Goal: Information Seeking & Learning: Learn about a topic

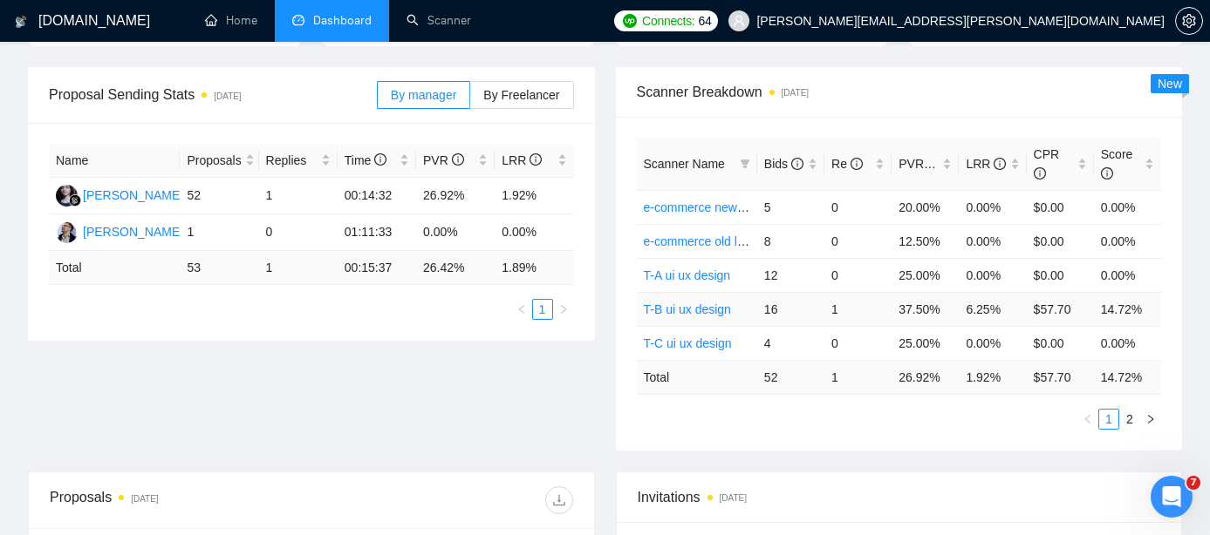
scroll to position [269, 0]
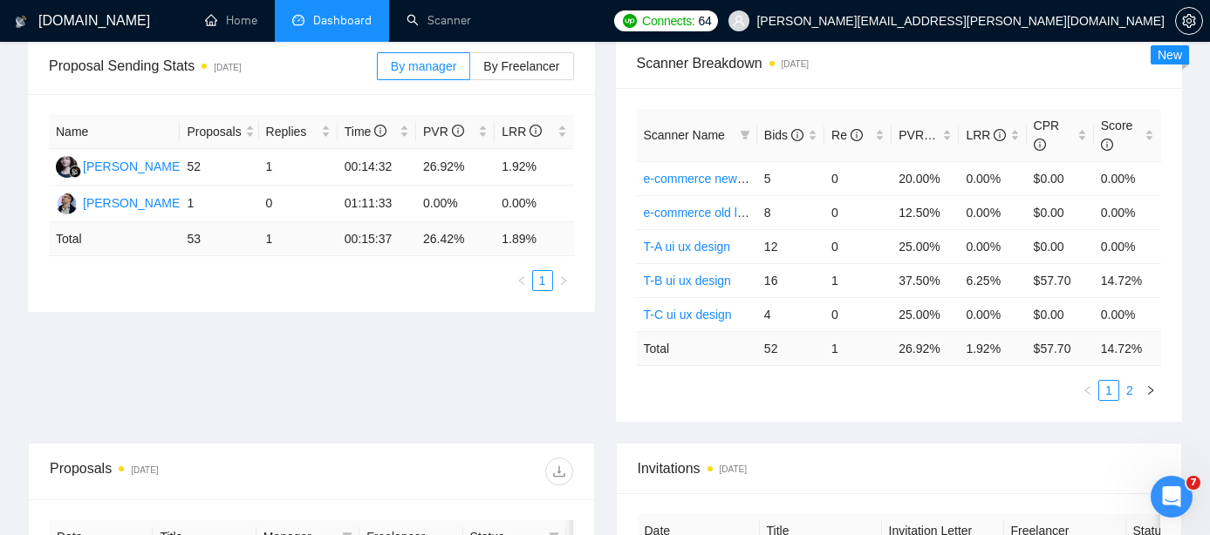
click at [1129, 388] on link "2" at bounding box center [1129, 390] width 19 height 19
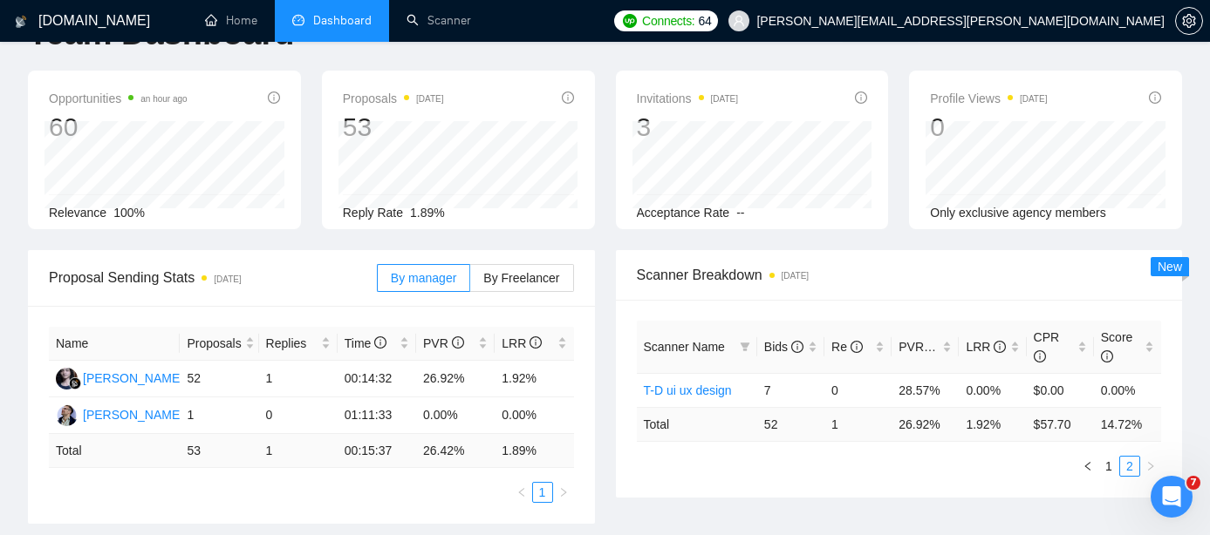
scroll to position [0, 0]
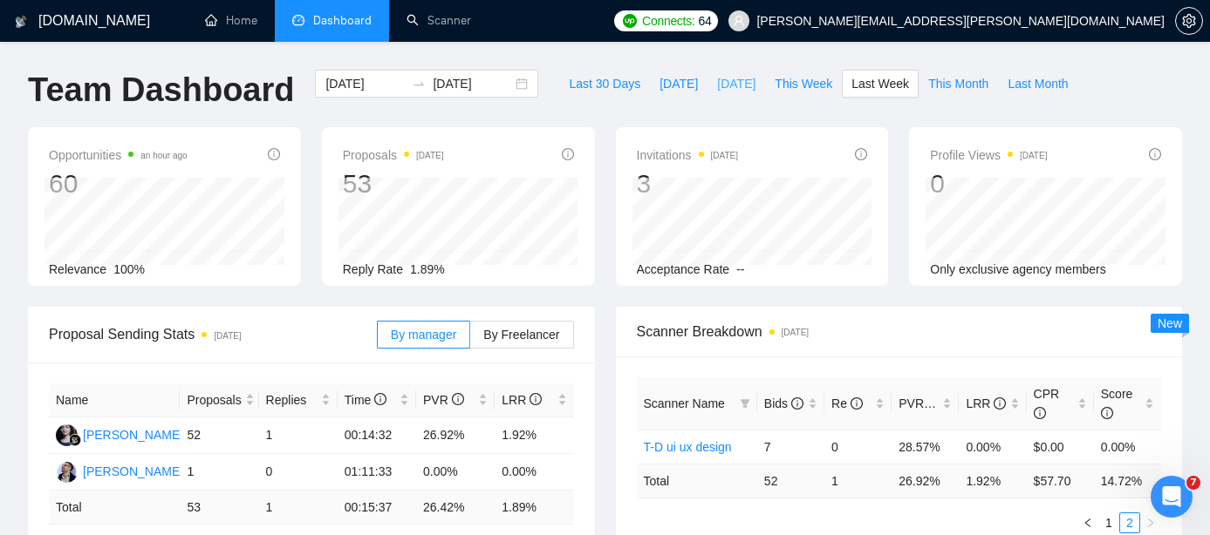
click at [717, 81] on span "[DATE]" at bounding box center [736, 83] width 38 height 19
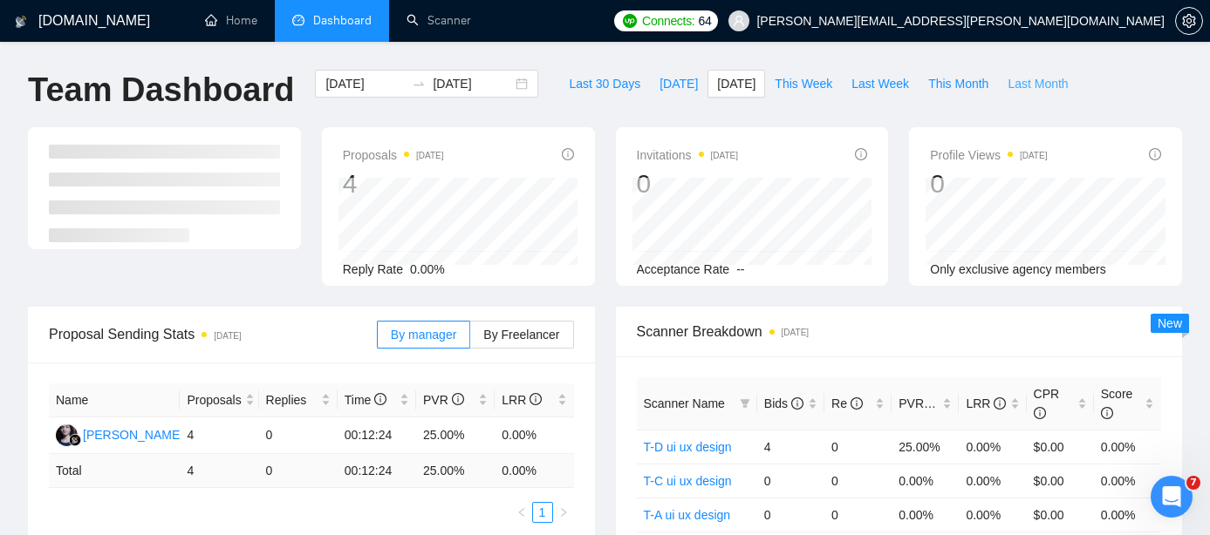
click at [1045, 79] on span "Last Month" at bounding box center [1037, 83] width 60 height 19
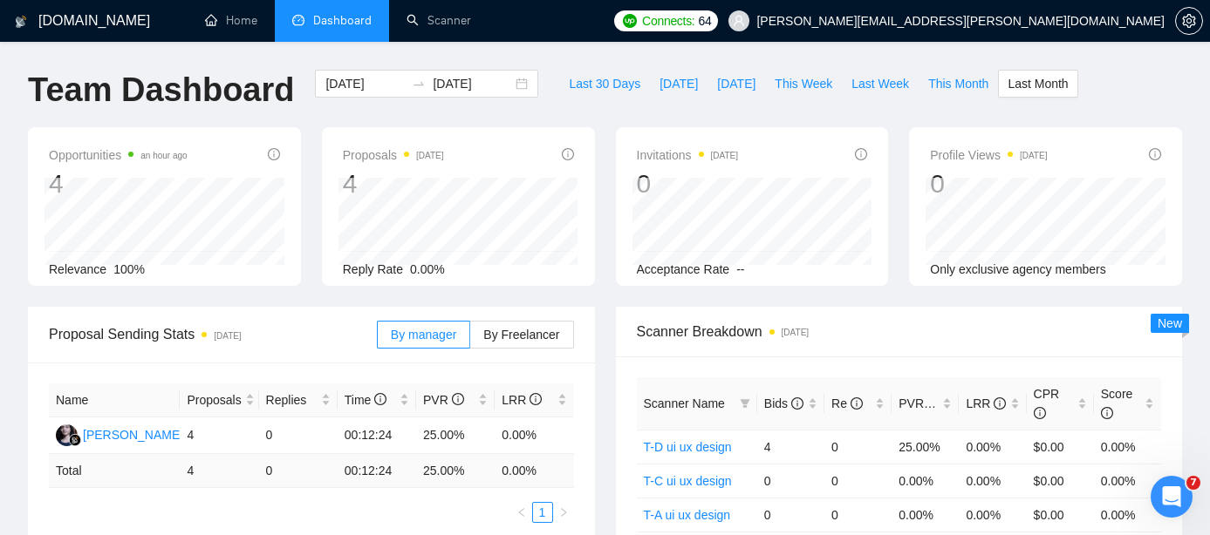
type input "[DATE]"
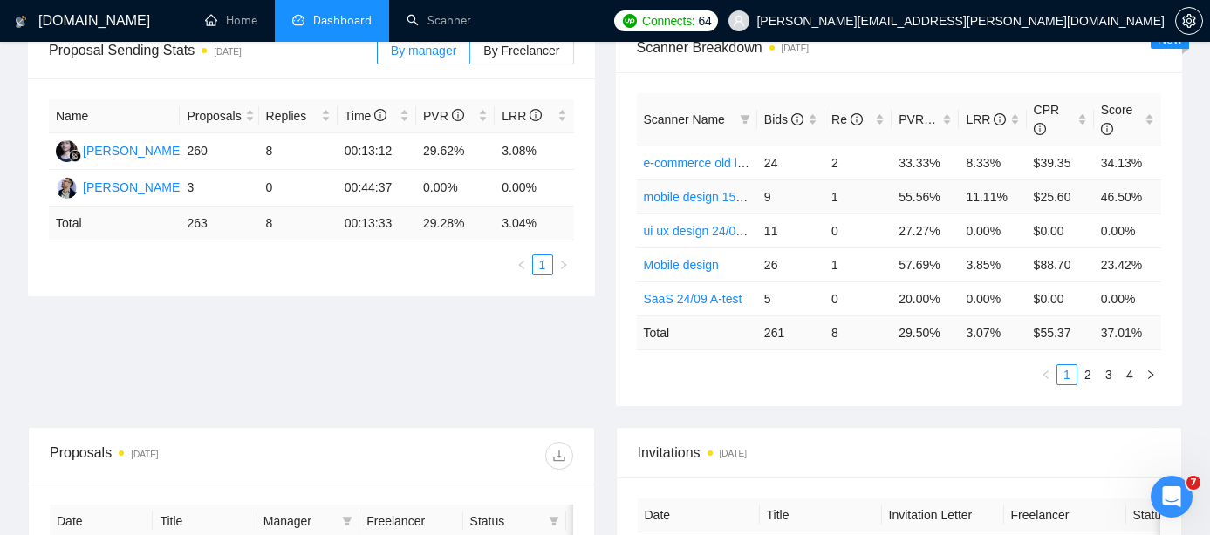
scroll to position [292, 0]
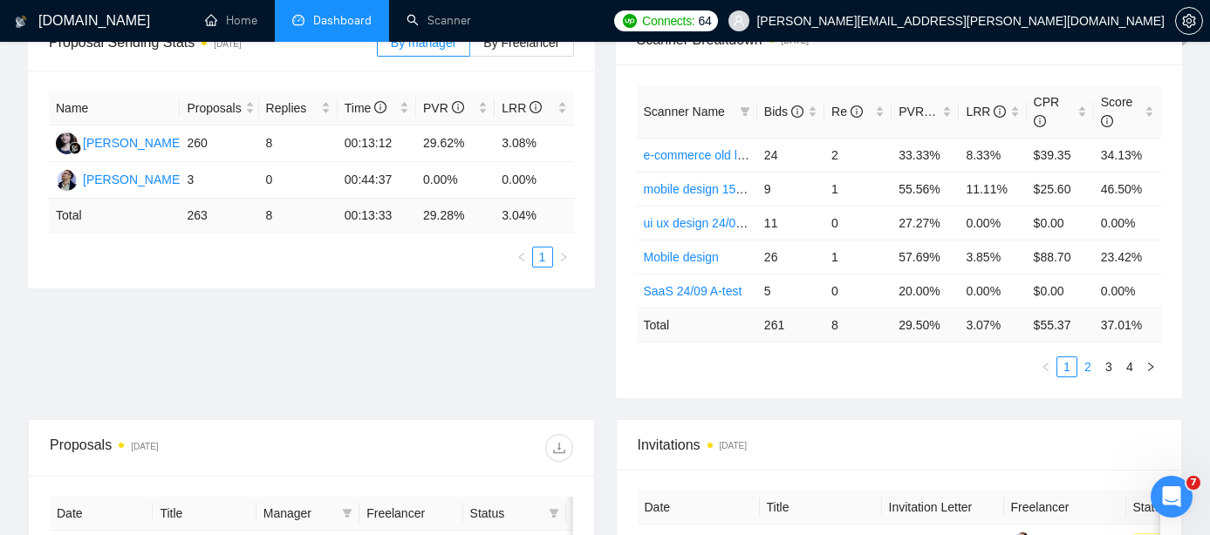
click at [1083, 365] on link "2" at bounding box center [1087, 367] width 19 height 19
click at [1107, 365] on link "3" at bounding box center [1108, 367] width 19 height 19
click at [1132, 366] on link "4" at bounding box center [1129, 367] width 19 height 19
click at [701, 153] on link "ui ux design" at bounding box center [676, 155] width 65 height 14
click at [1107, 362] on link "3" at bounding box center [1108, 367] width 19 height 19
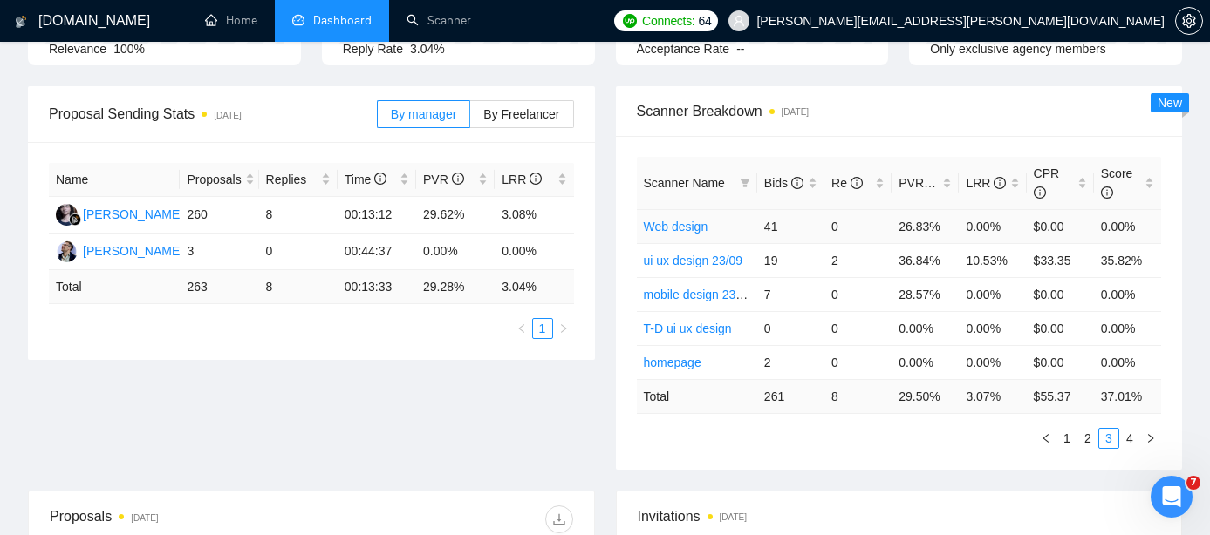
scroll to position [219, 0]
click at [713, 262] on link "ui ux design 23/09" at bounding box center [693, 263] width 99 height 14
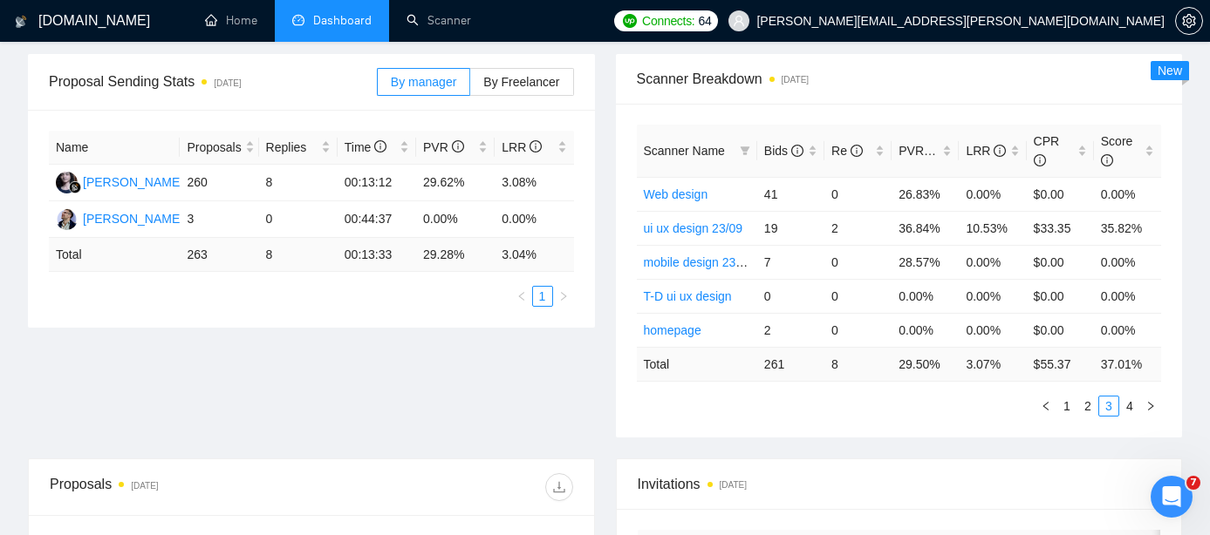
scroll to position [291, 0]
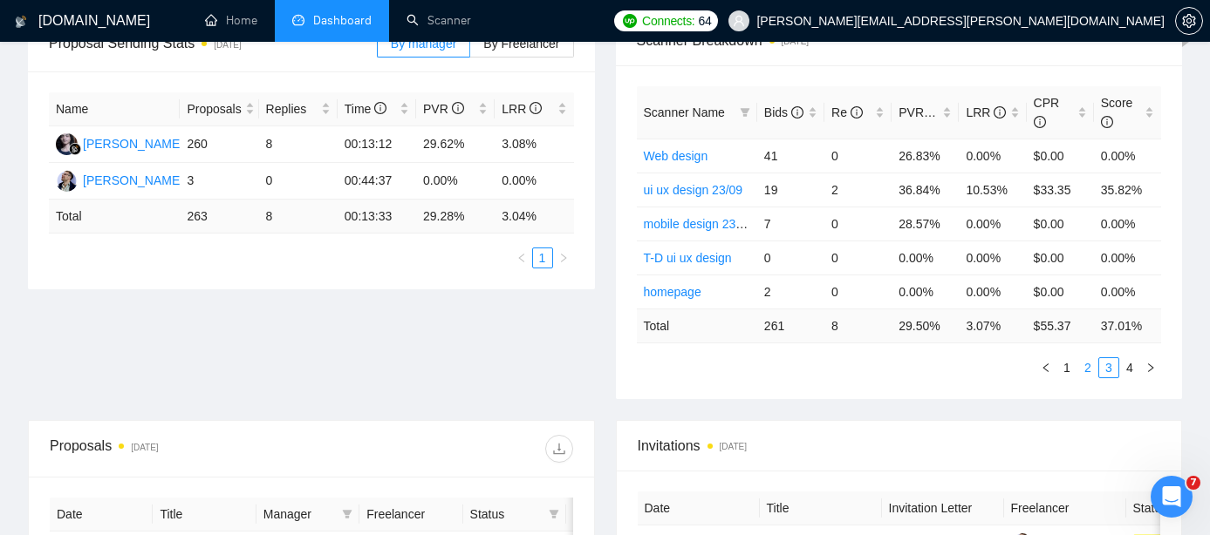
click at [1089, 365] on link "2" at bounding box center [1087, 367] width 19 height 19
click at [1070, 367] on link "1" at bounding box center [1066, 367] width 19 height 19
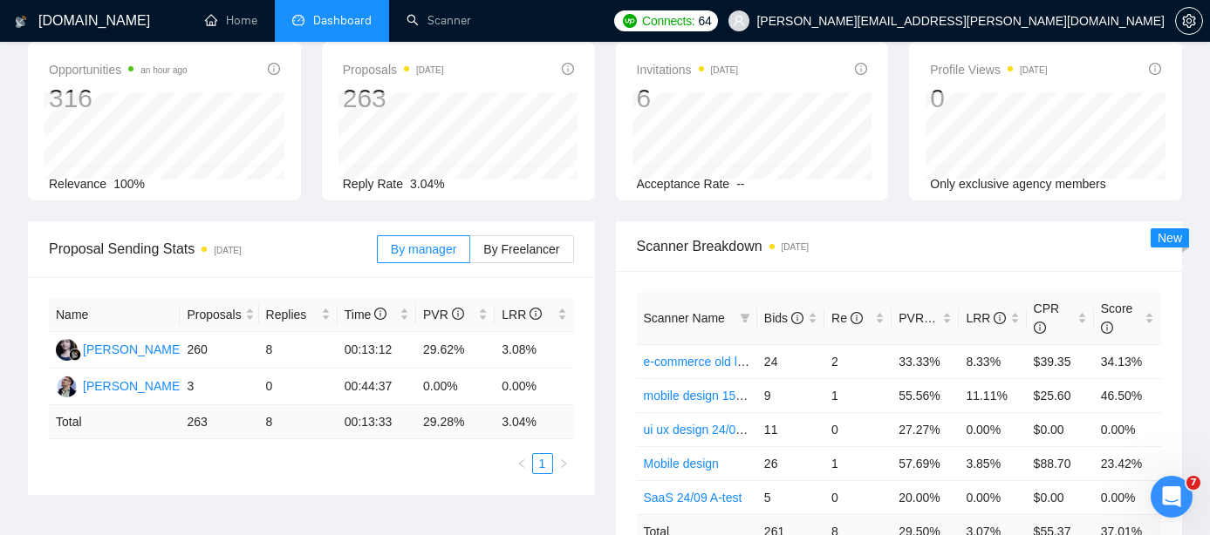
scroll to position [0, 0]
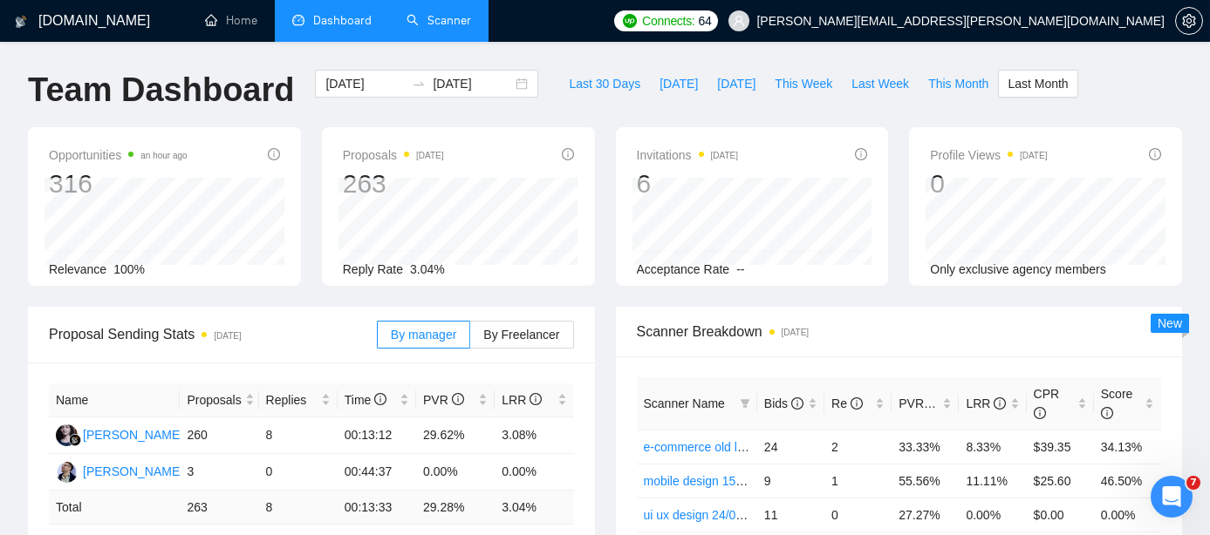
click at [433, 13] on link "Scanner" at bounding box center [438, 20] width 65 height 15
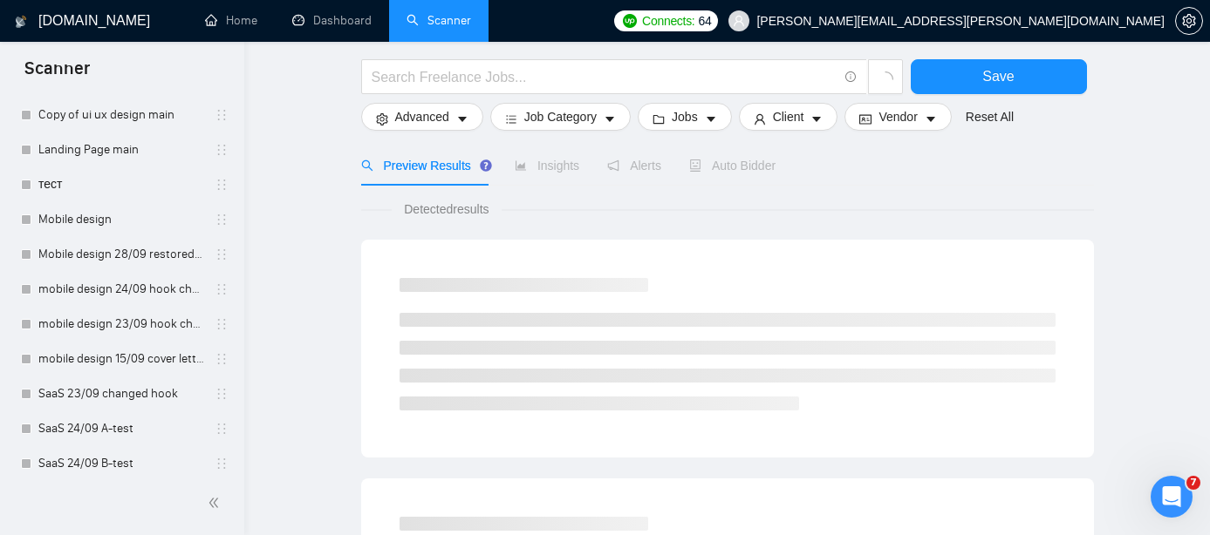
scroll to position [140, 0]
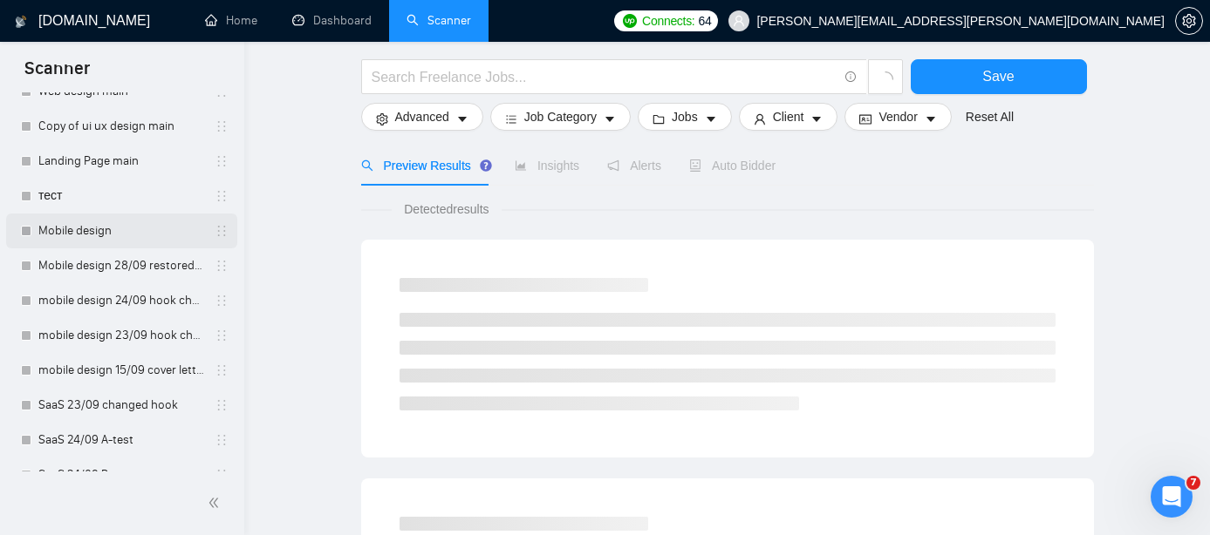
click at [117, 237] on link "Mobile design" at bounding box center [121, 231] width 166 height 35
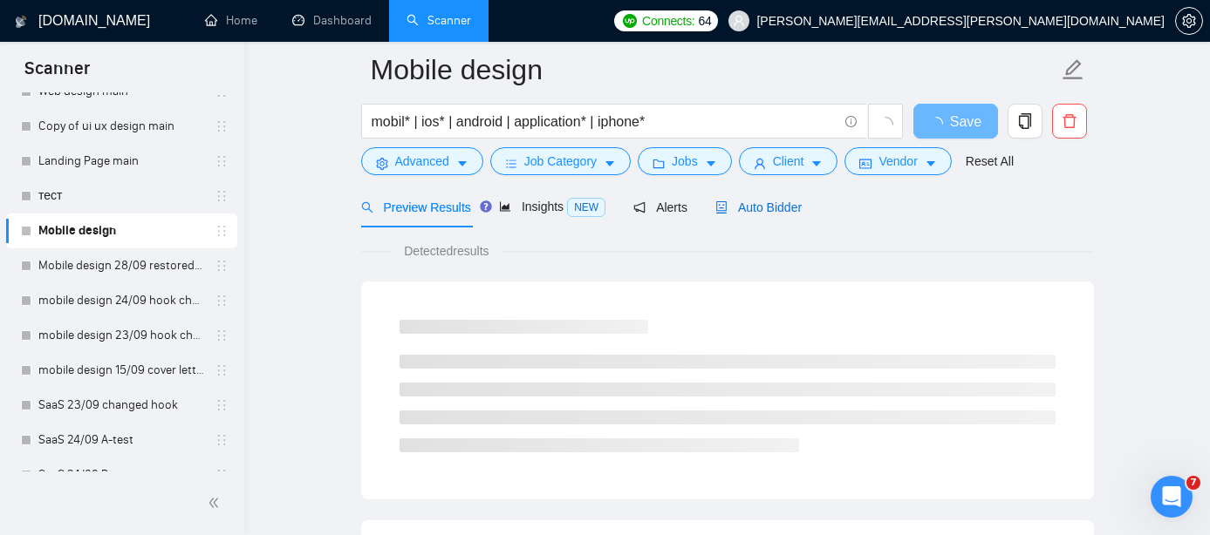
click at [762, 210] on span "Auto Bidder" at bounding box center [758, 208] width 86 height 14
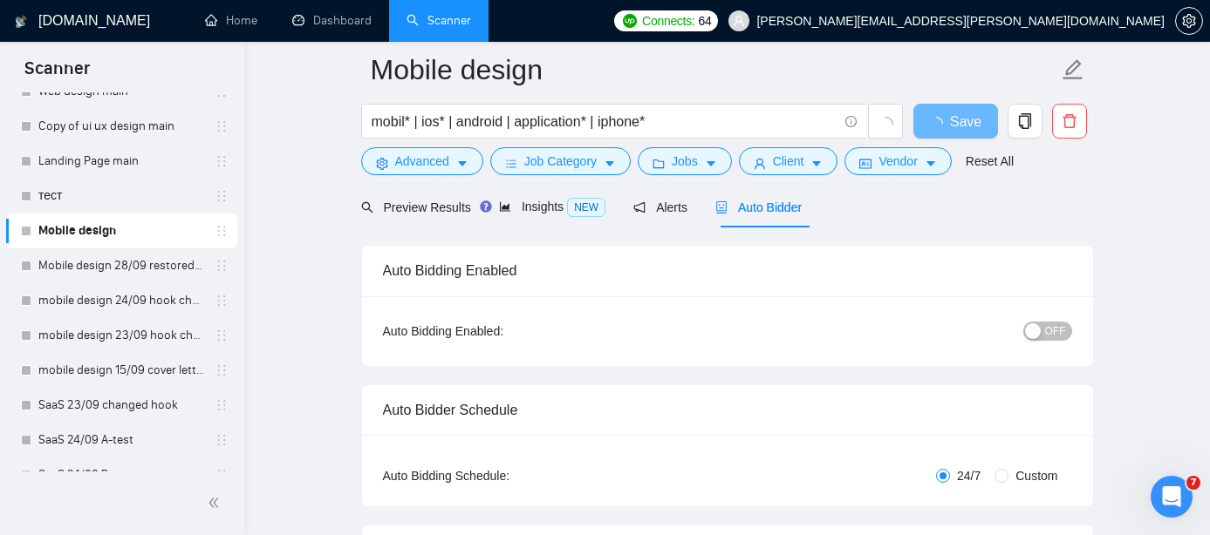
checkbox input "true"
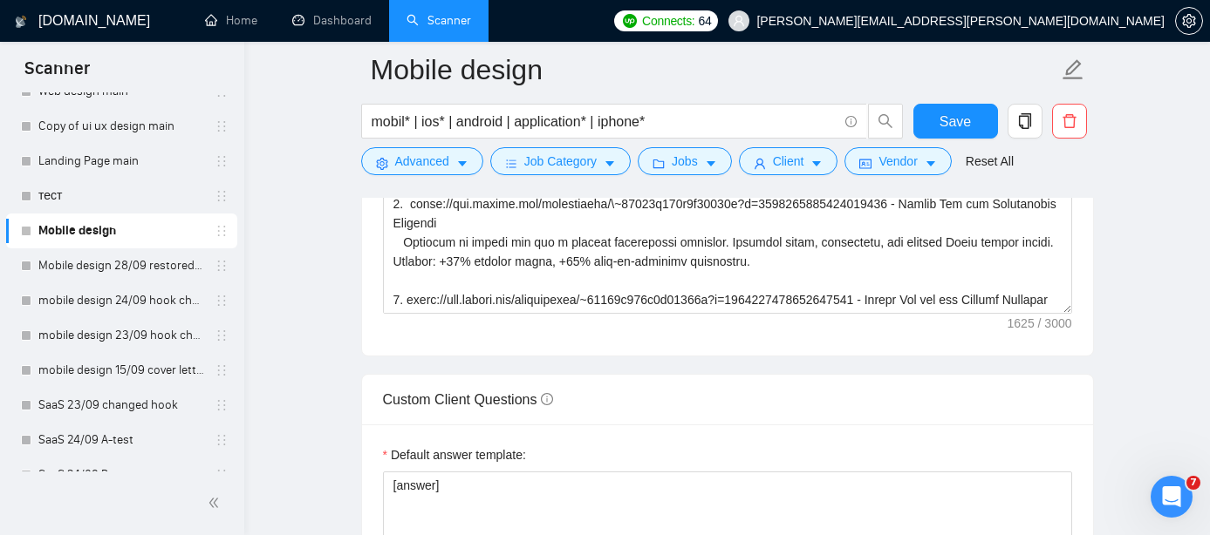
scroll to position [4999, 0]
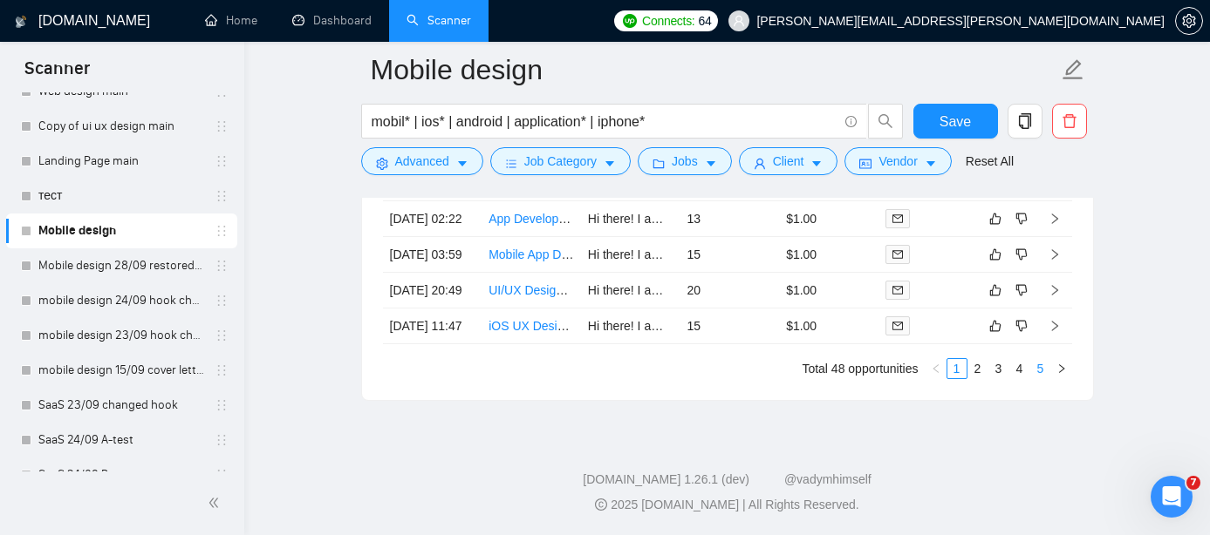
click at [1032, 371] on link "5" at bounding box center [1040, 368] width 19 height 19
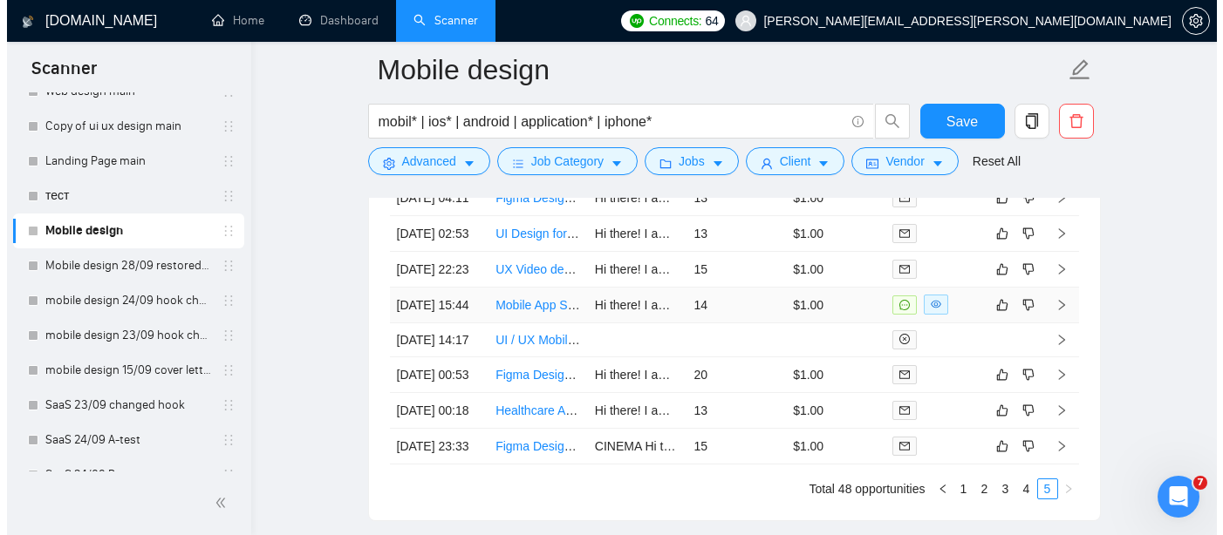
scroll to position [4636, 0]
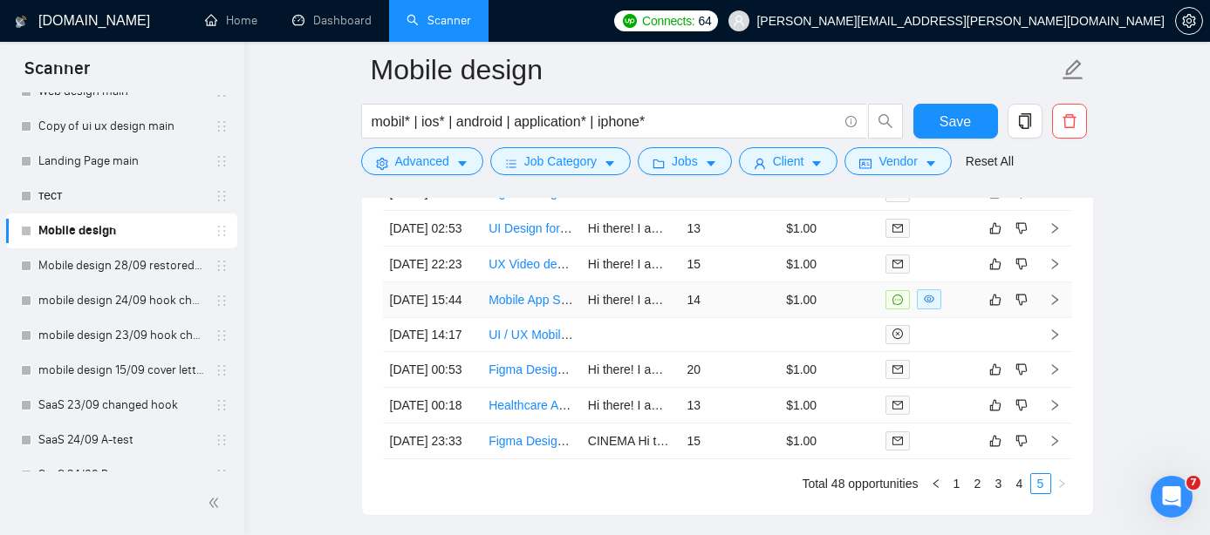
click at [553, 307] on link "Mobile App Store Designer (App Store Screenshots + PPO Test)" at bounding box center [662, 300] width 348 height 14
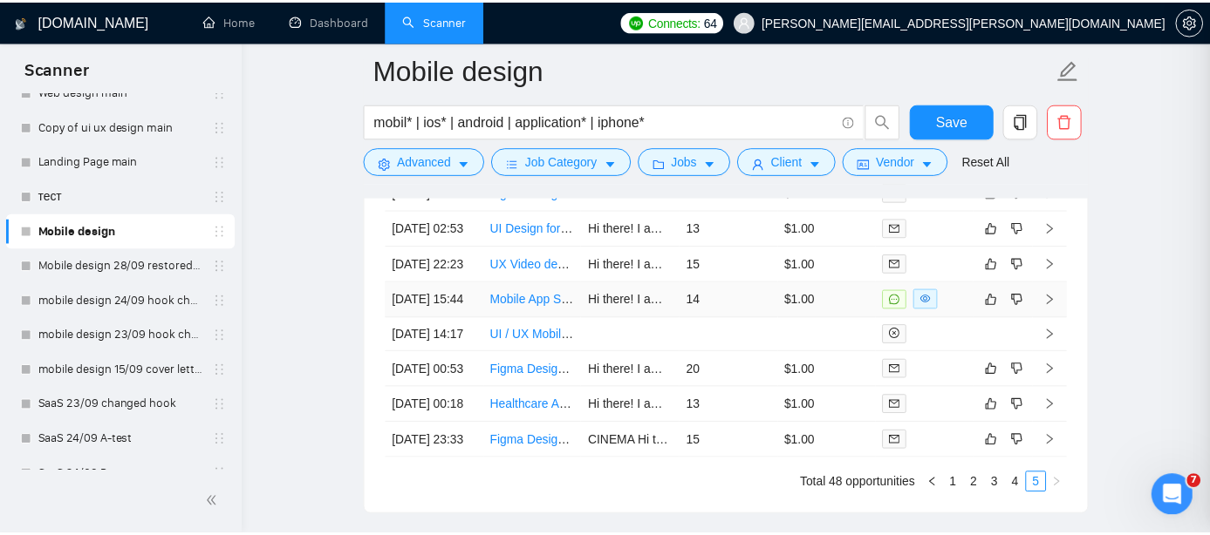
scroll to position [4721, 0]
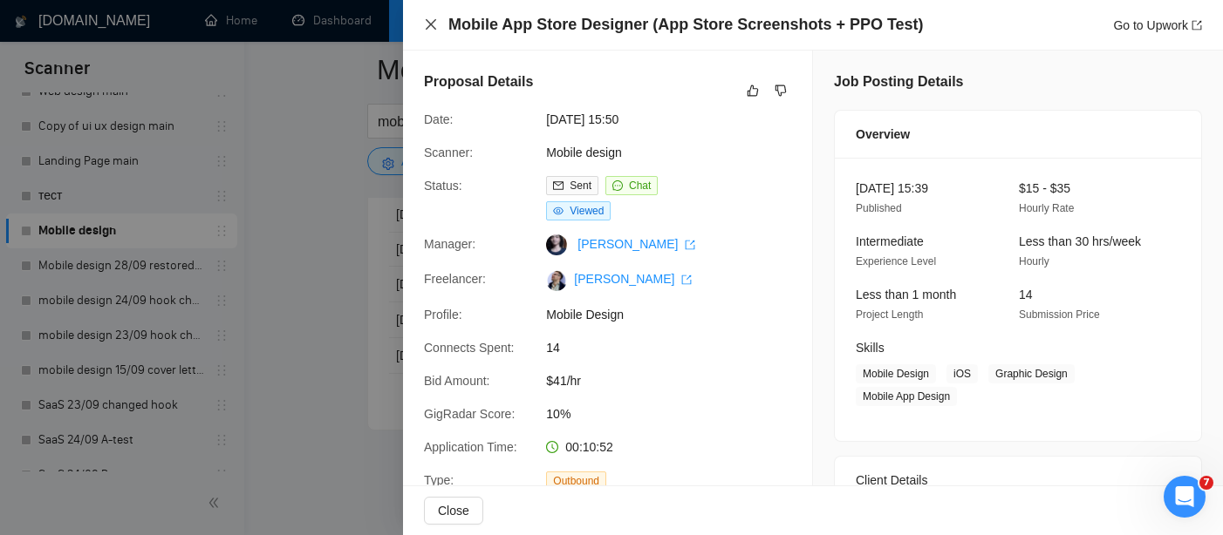
click at [430, 24] on icon "close" at bounding box center [431, 24] width 10 height 10
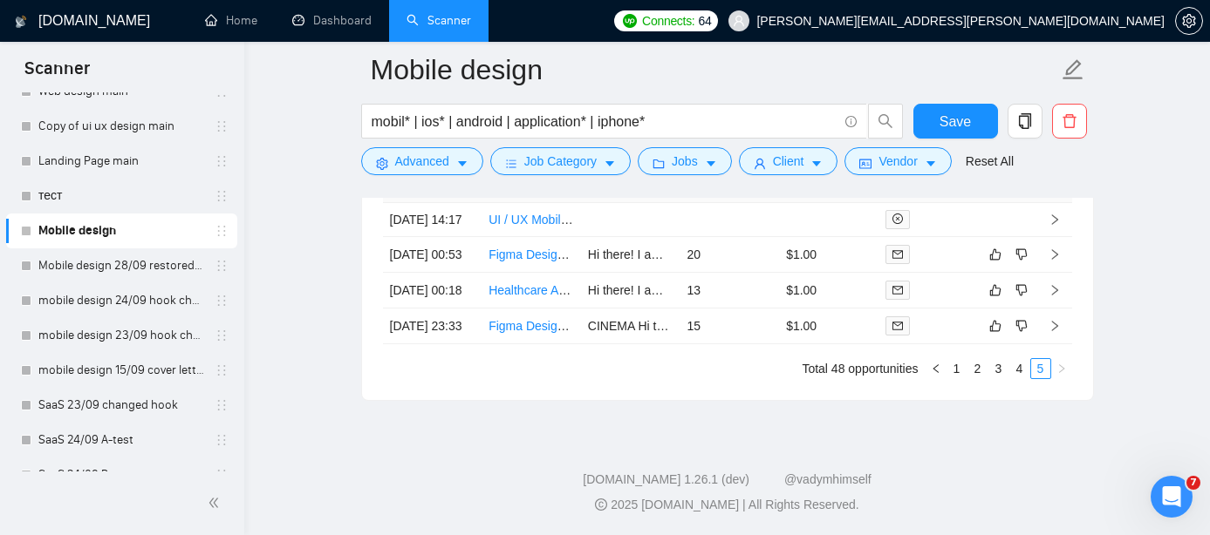
scroll to position [4862, 0]
click at [1018, 378] on link "4" at bounding box center [1019, 368] width 19 height 19
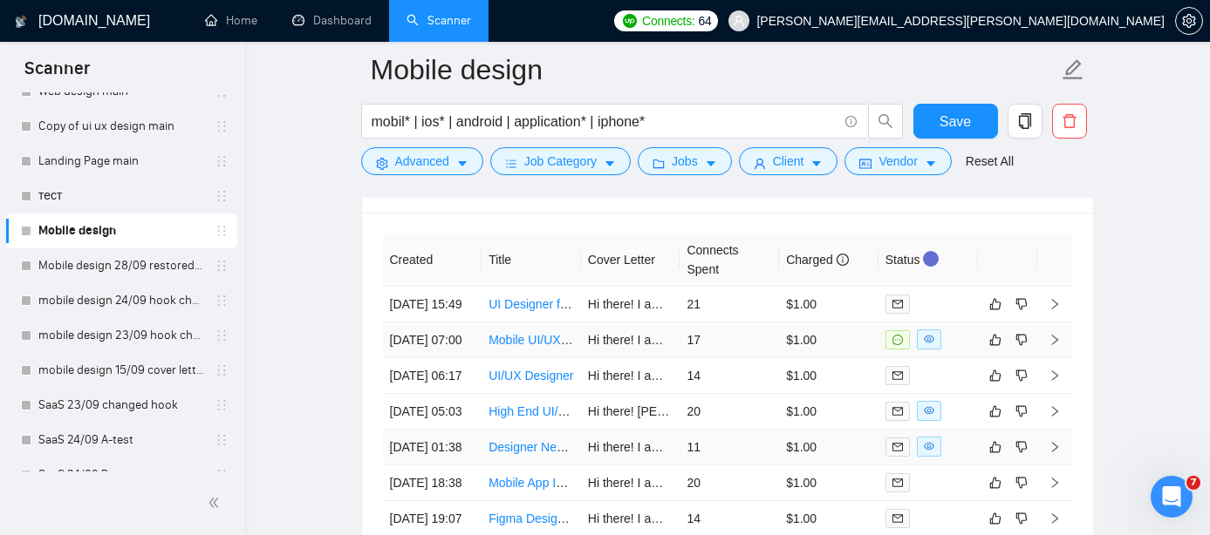
scroll to position [4501, 0]
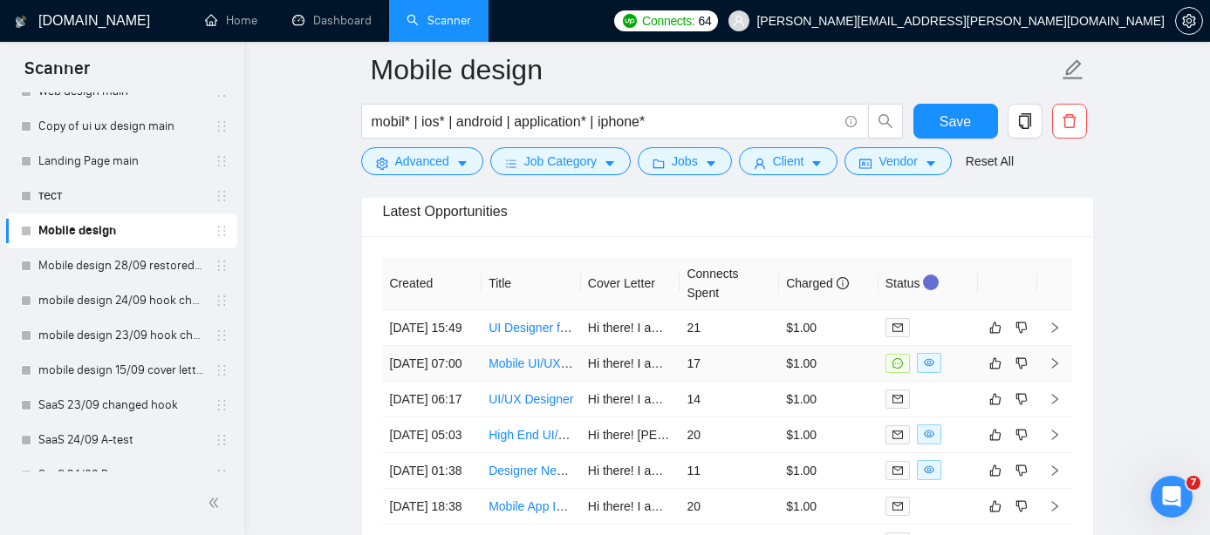
click at [549, 371] on link "Mobile UI/UX Designer" at bounding box center [550, 364] width 124 height 14
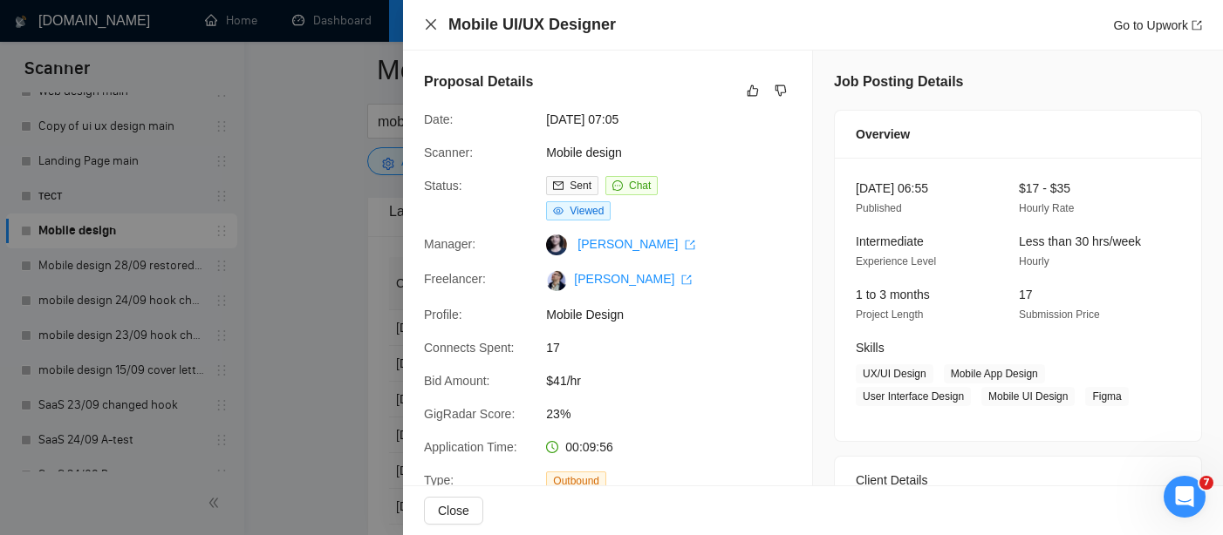
click at [426, 23] on icon "close" at bounding box center [431, 24] width 14 height 14
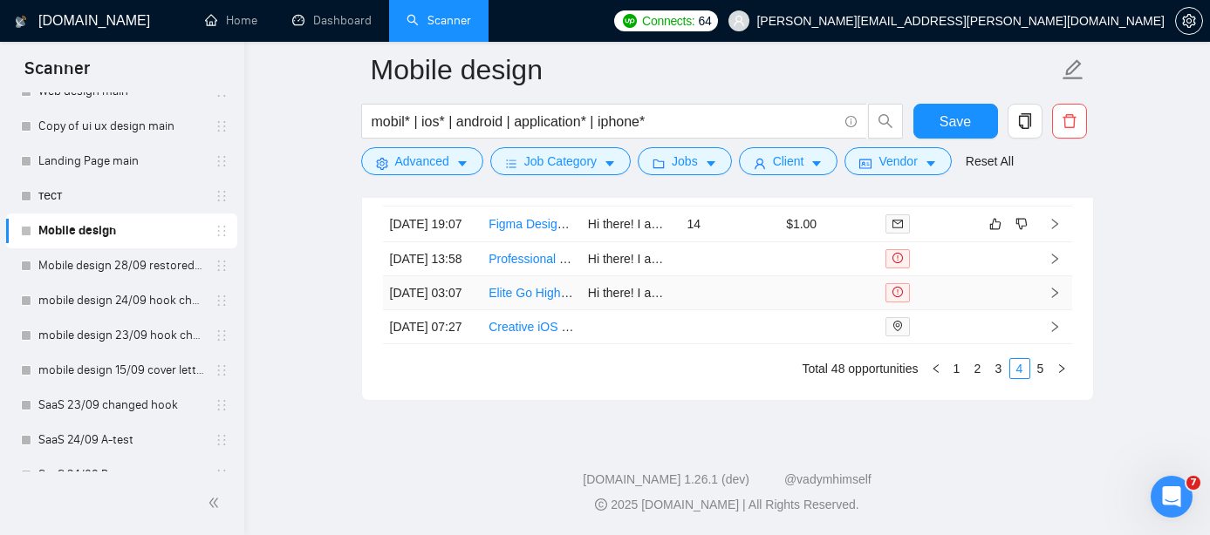
scroll to position [4999, 0]
click at [1002, 369] on link "3" at bounding box center [998, 368] width 19 height 19
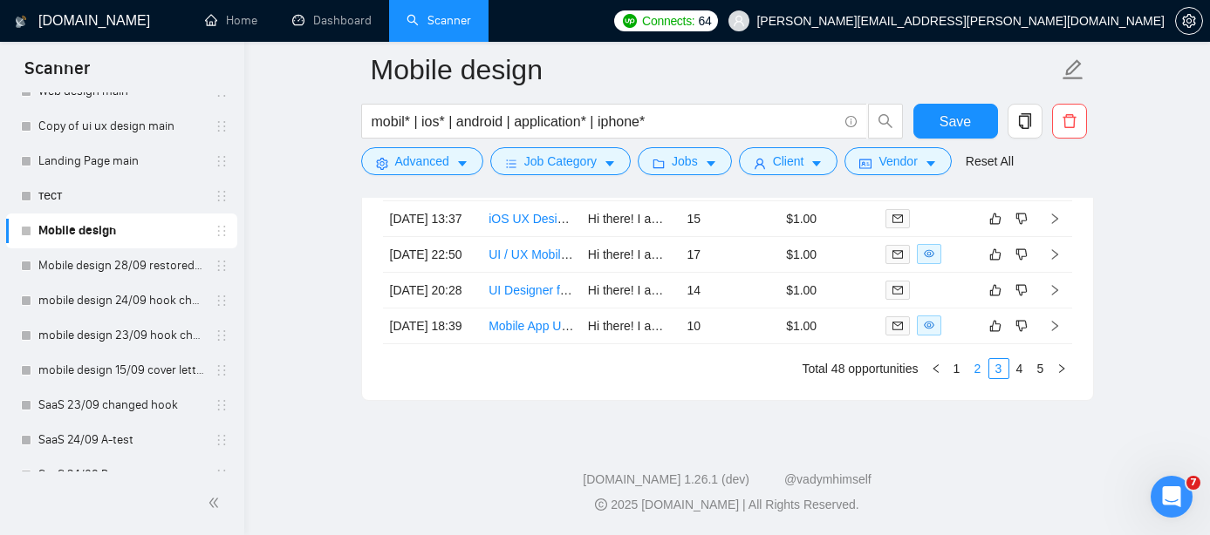
click at [978, 364] on link "2" at bounding box center [977, 368] width 19 height 19
click at [958, 373] on link "1" at bounding box center [956, 368] width 19 height 19
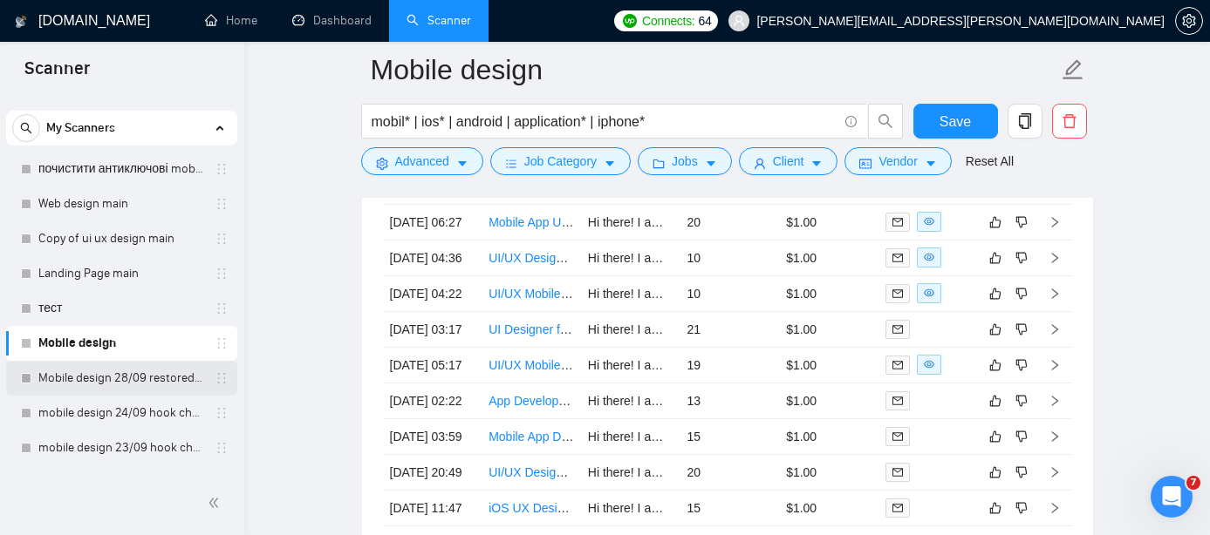
scroll to position [24, 0]
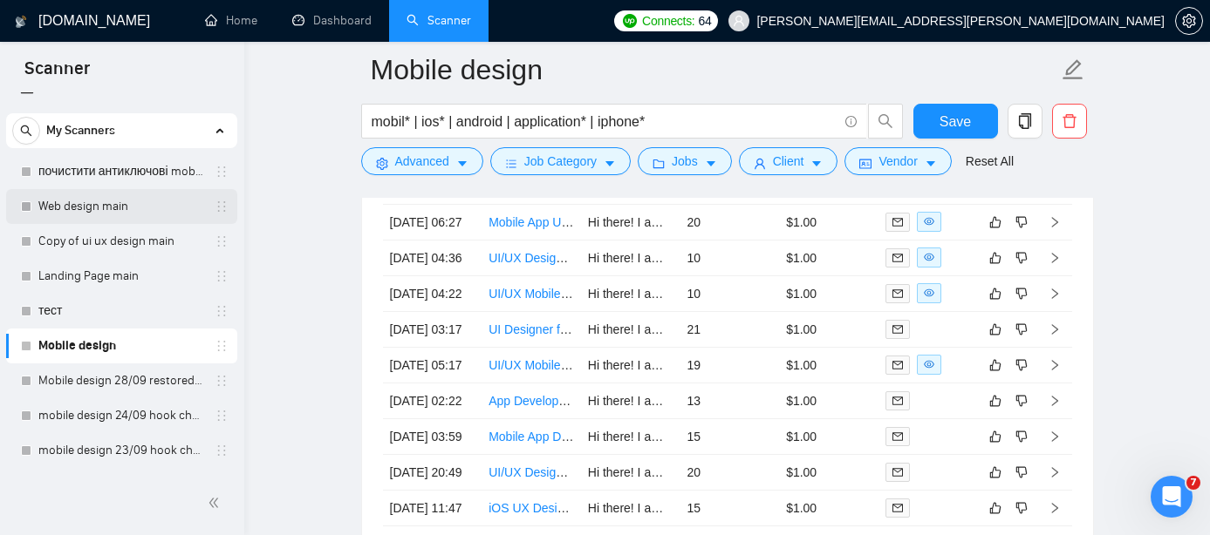
click at [128, 199] on link "Web design main" at bounding box center [121, 206] width 166 height 35
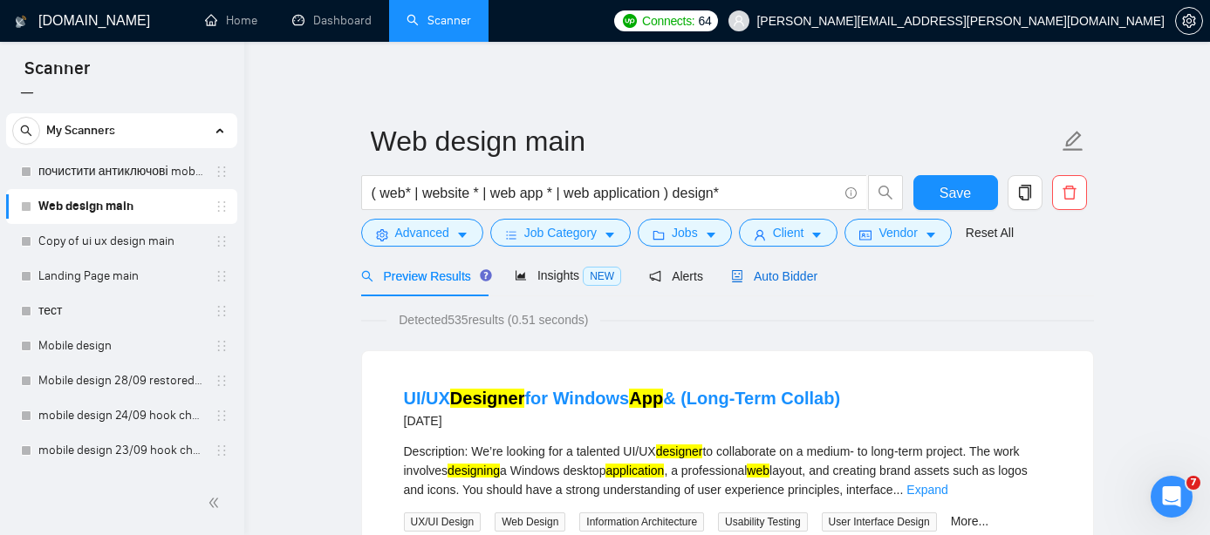
click at [787, 282] on span "Auto Bidder" at bounding box center [774, 276] width 86 height 14
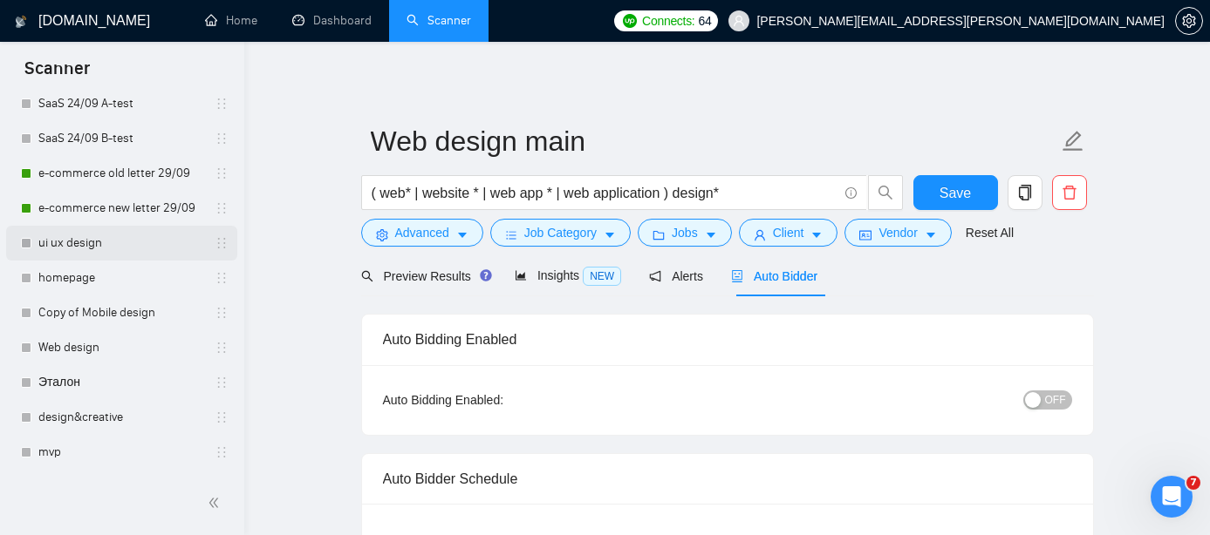
scroll to position [479, 0]
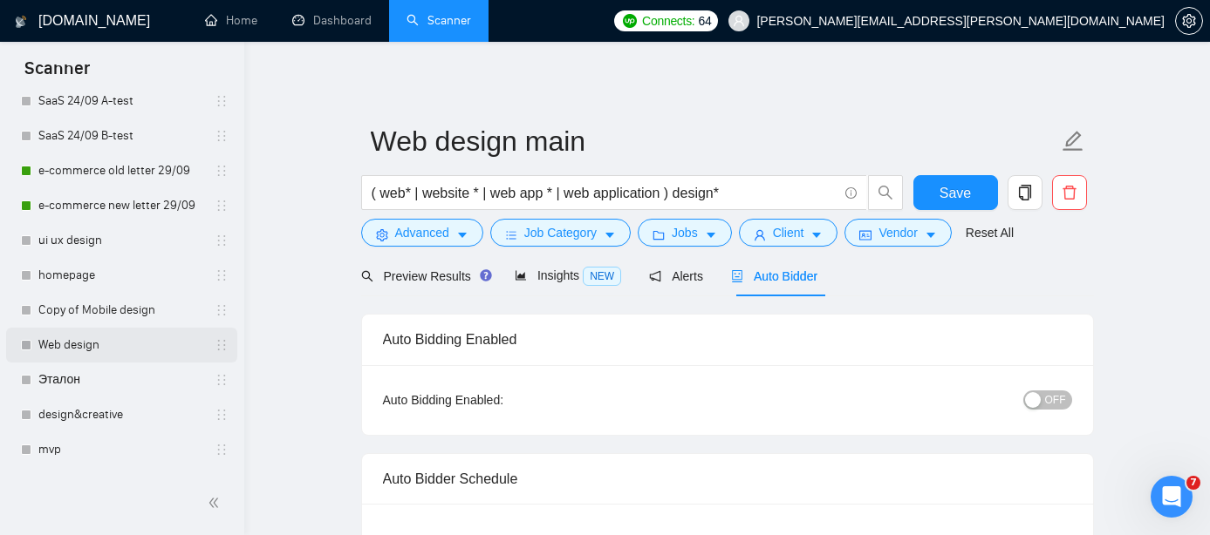
click at [112, 352] on link "Web design" at bounding box center [121, 345] width 166 height 35
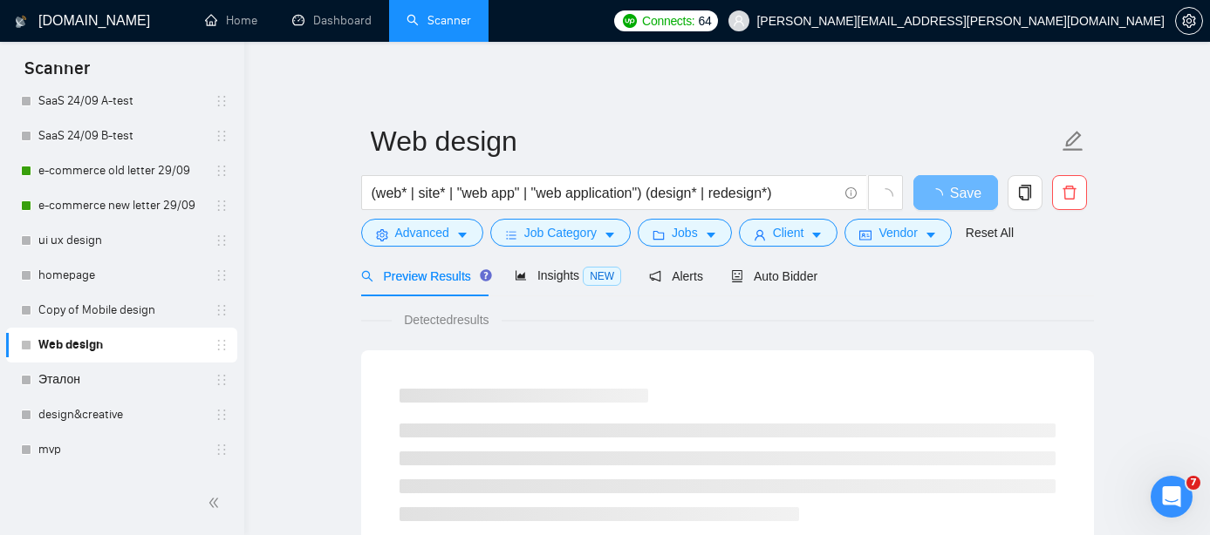
scroll to position [35, 0]
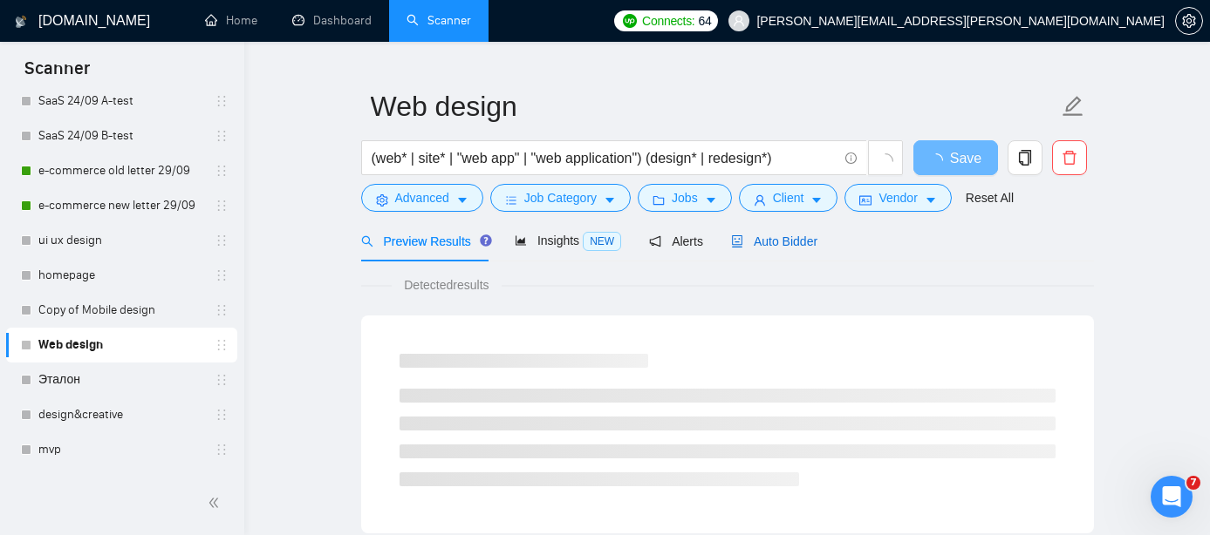
click at [789, 235] on span "Auto Bidder" at bounding box center [774, 242] width 86 height 14
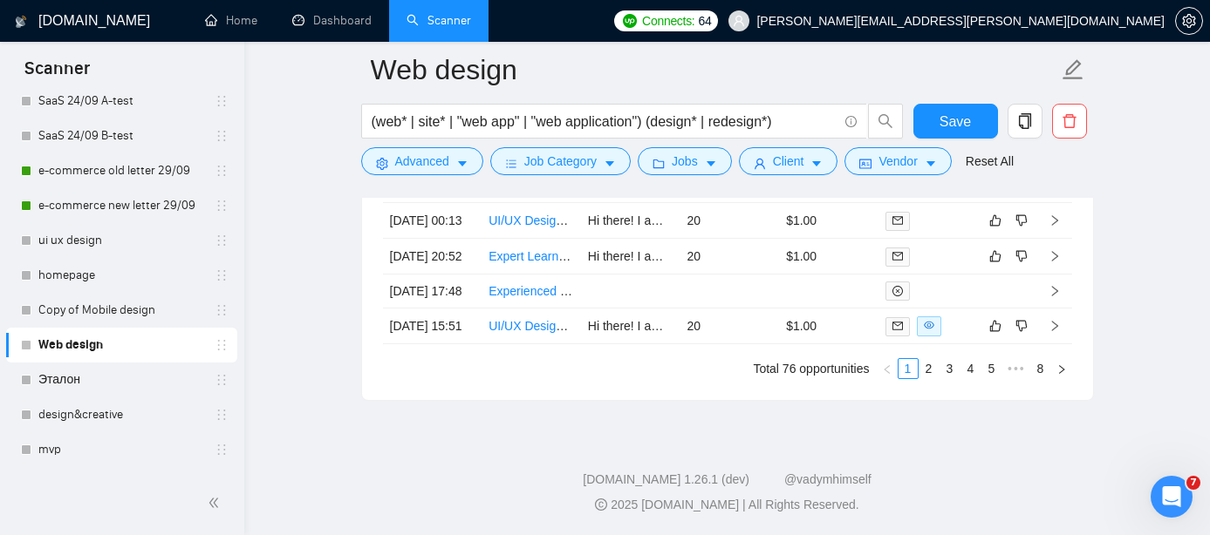
scroll to position [4881, 0]
click at [1046, 368] on link "8" at bounding box center [1040, 368] width 19 height 19
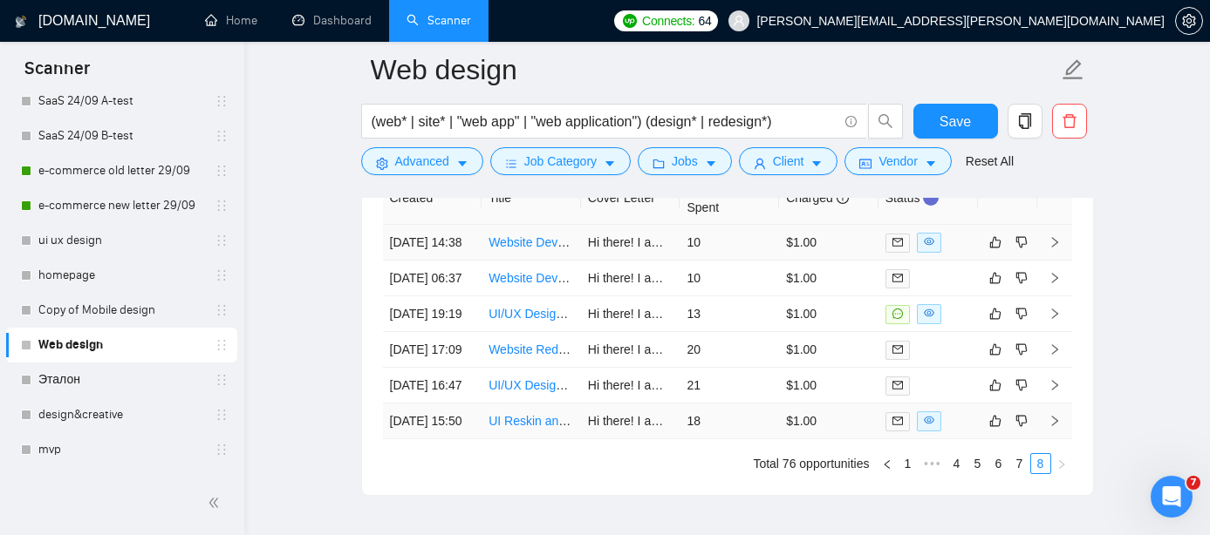
scroll to position [4466, 0]
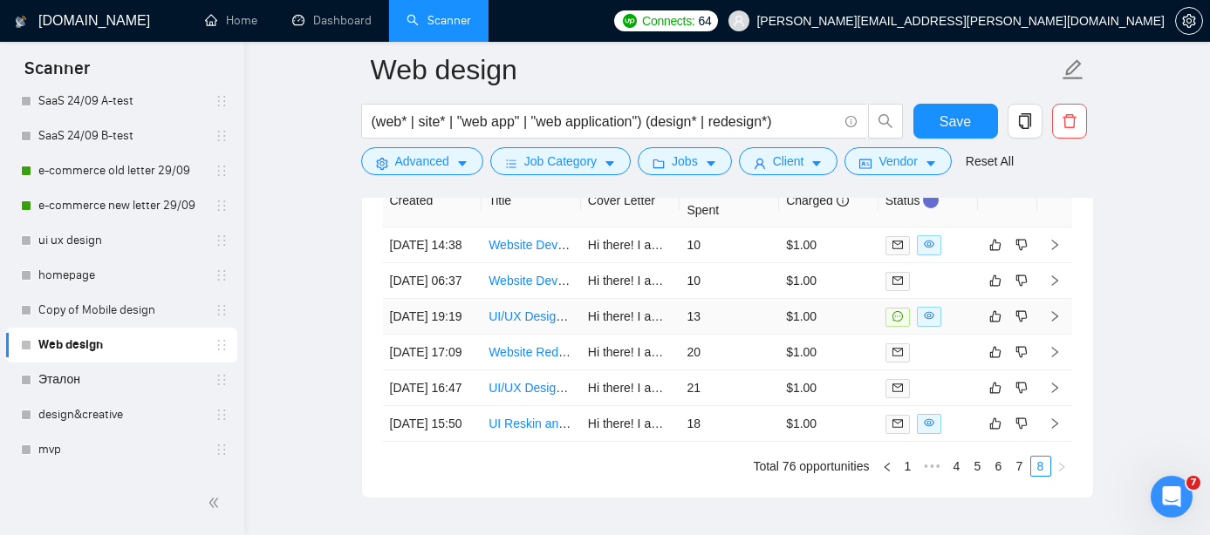
click at [553, 324] on link "UI/UX Designer for Web3 Browser Application" at bounding box center [612, 317] width 249 height 14
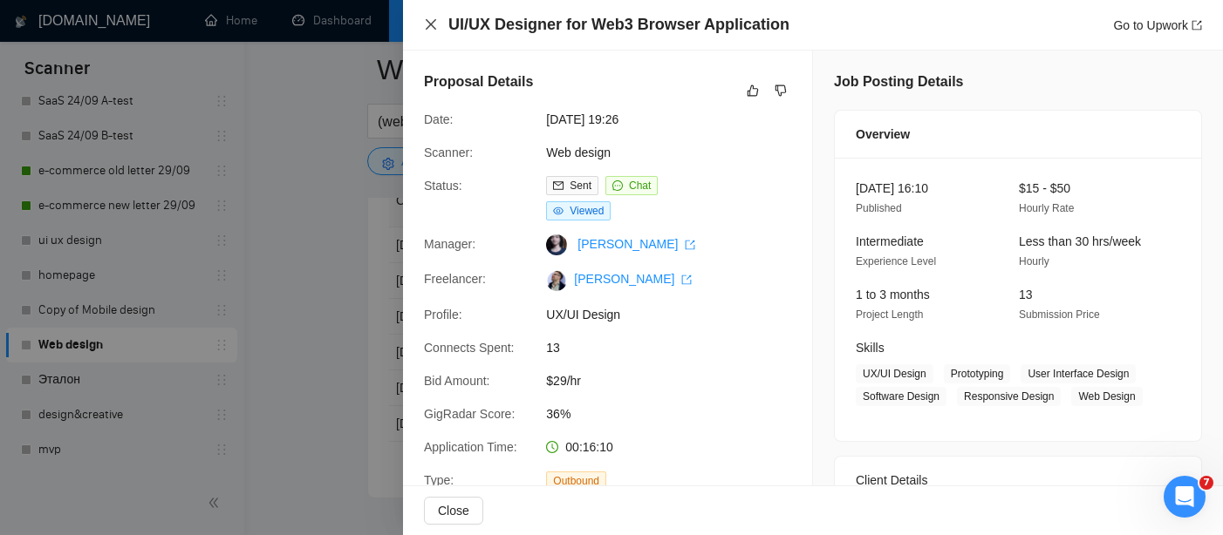
click at [429, 26] on icon "close" at bounding box center [431, 24] width 10 height 10
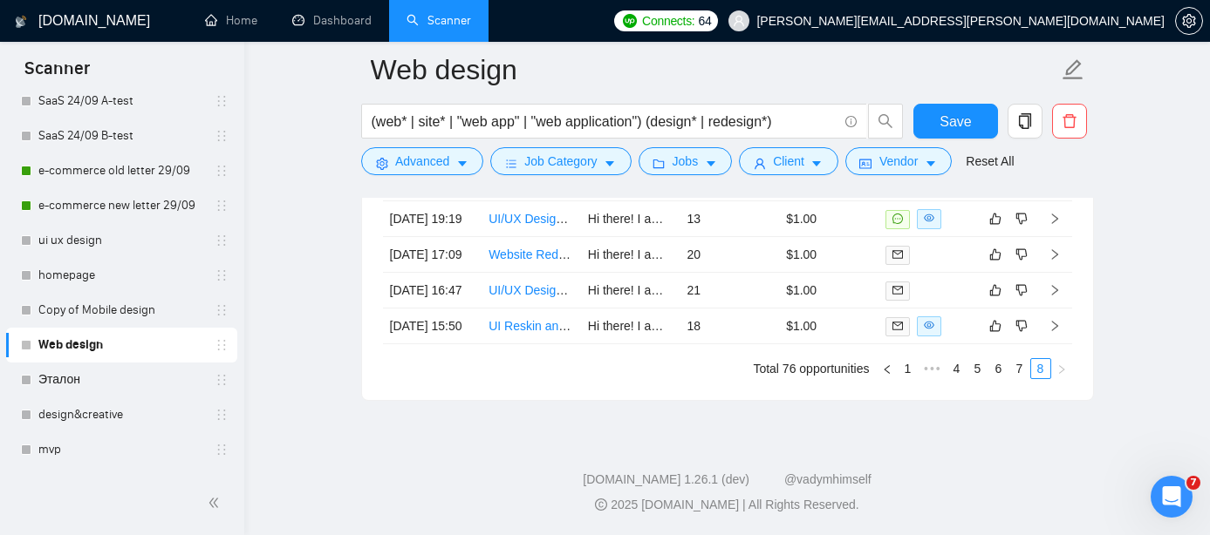
scroll to position [4642, 0]
click at [1020, 378] on link "7" at bounding box center [1019, 368] width 19 height 19
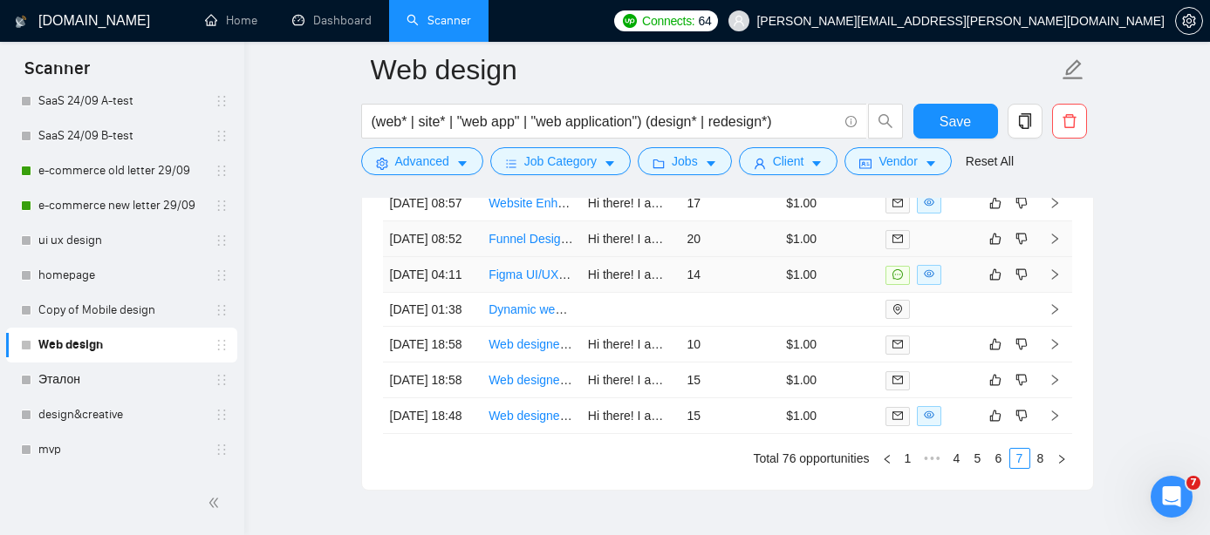
scroll to position [4602, 0]
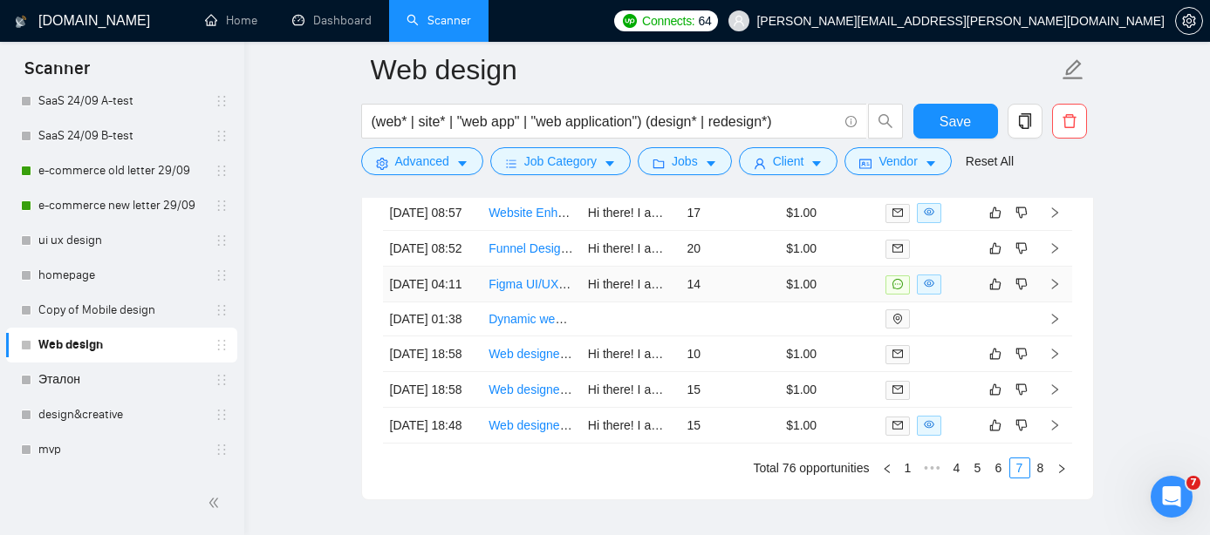
click at [549, 291] on link "Figma UI/UX Designer for [DOMAIN_NAME] Web App" at bounding box center [635, 284] width 294 height 14
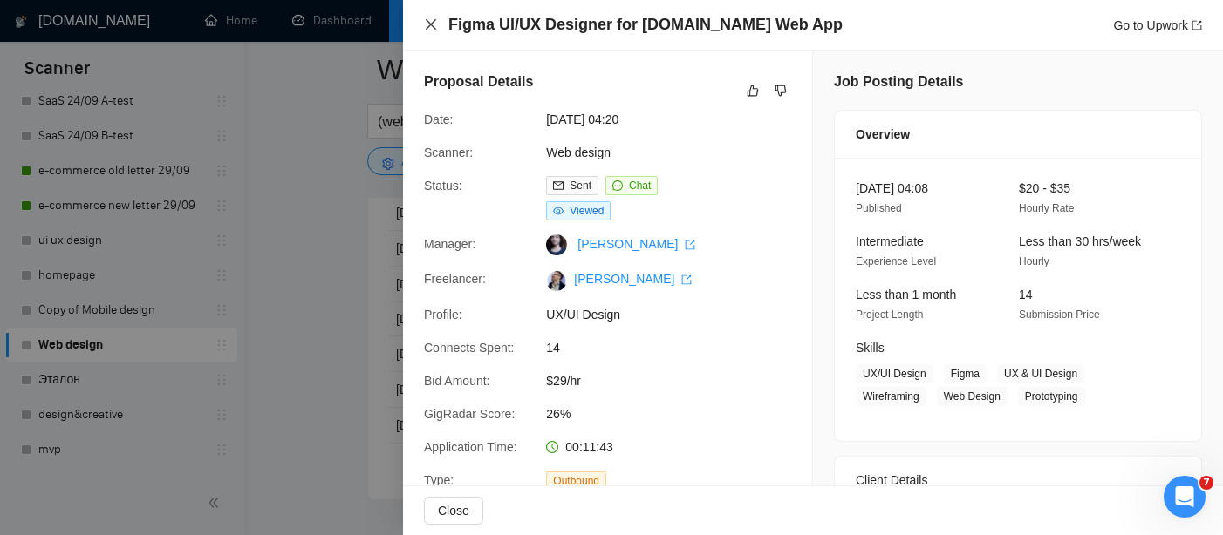
click at [432, 22] on icon "close" at bounding box center [431, 24] width 14 height 14
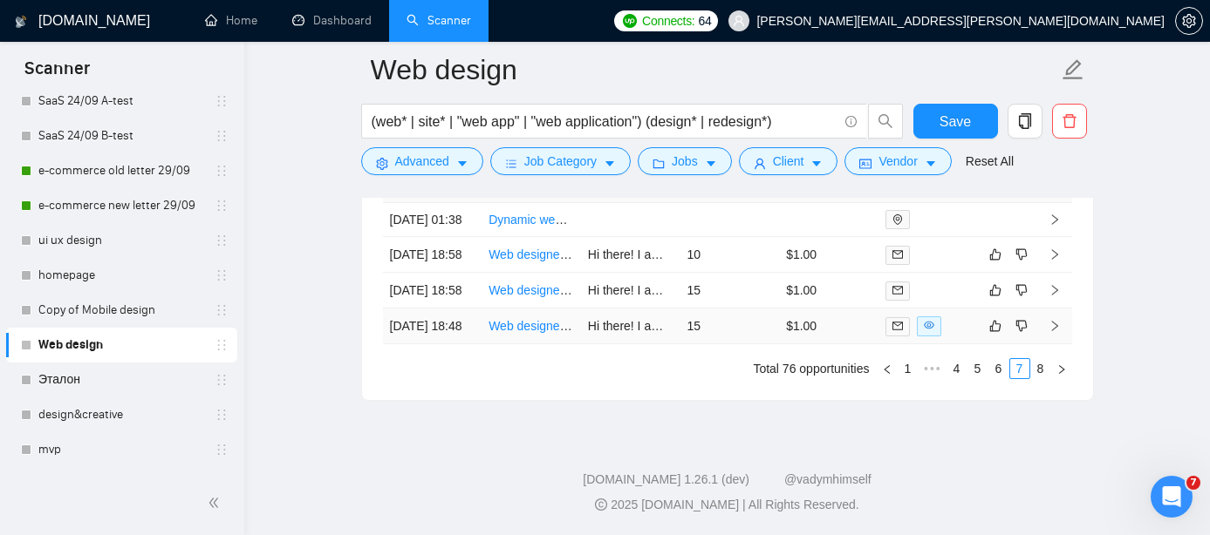
scroll to position [4881, 0]
click at [1001, 365] on link "6" at bounding box center [998, 368] width 19 height 19
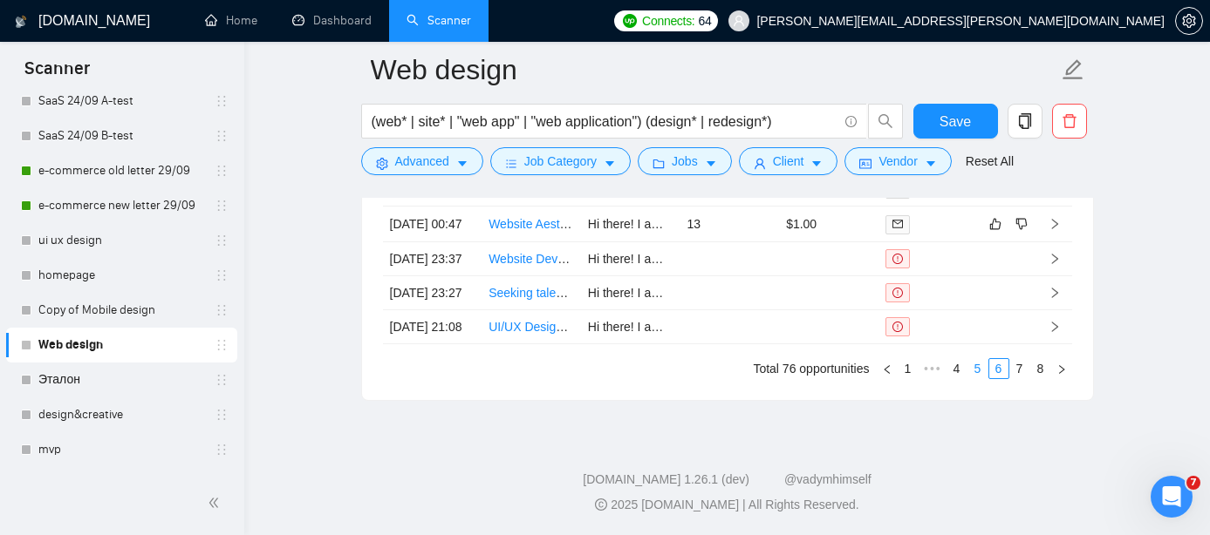
click at [977, 368] on link "5" at bounding box center [977, 368] width 19 height 19
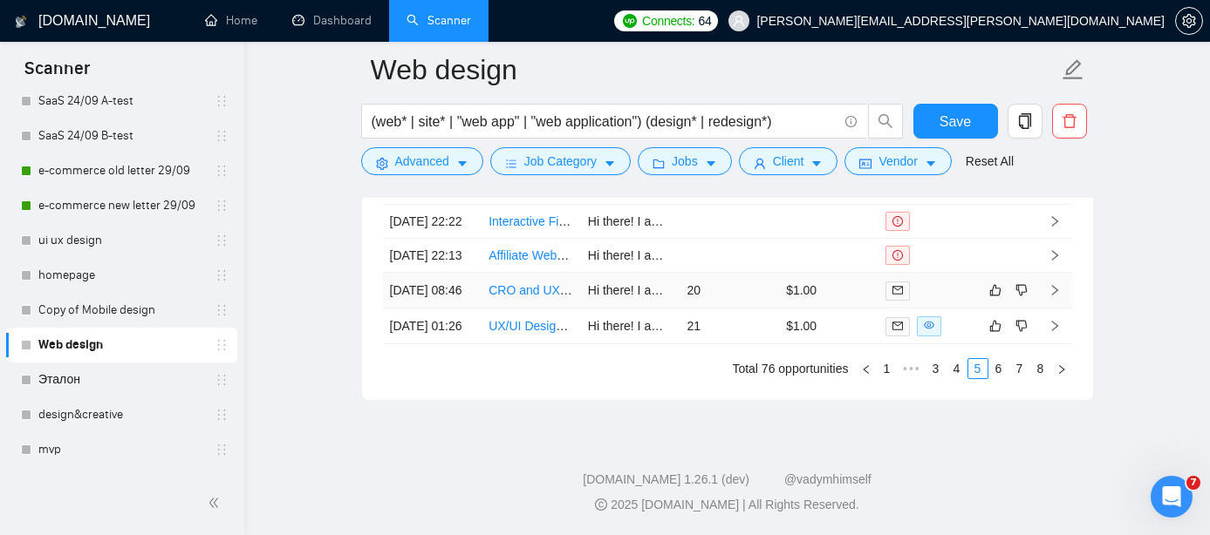
scroll to position [4815, 0]
click at [954, 378] on link "4" at bounding box center [956, 368] width 19 height 19
click at [930, 378] on link "3" at bounding box center [928, 368] width 19 height 19
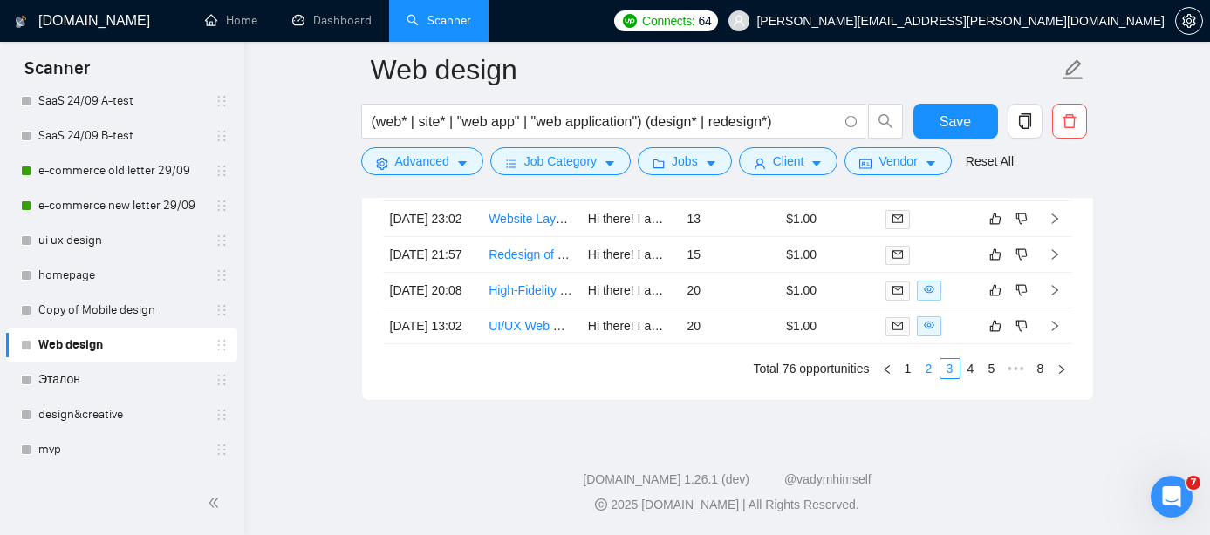
click at [929, 373] on link "2" at bounding box center [928, 368] width 19 height 19
click at [913, 369] on link "1" at bounding box center [907, 368] width 19 height 19
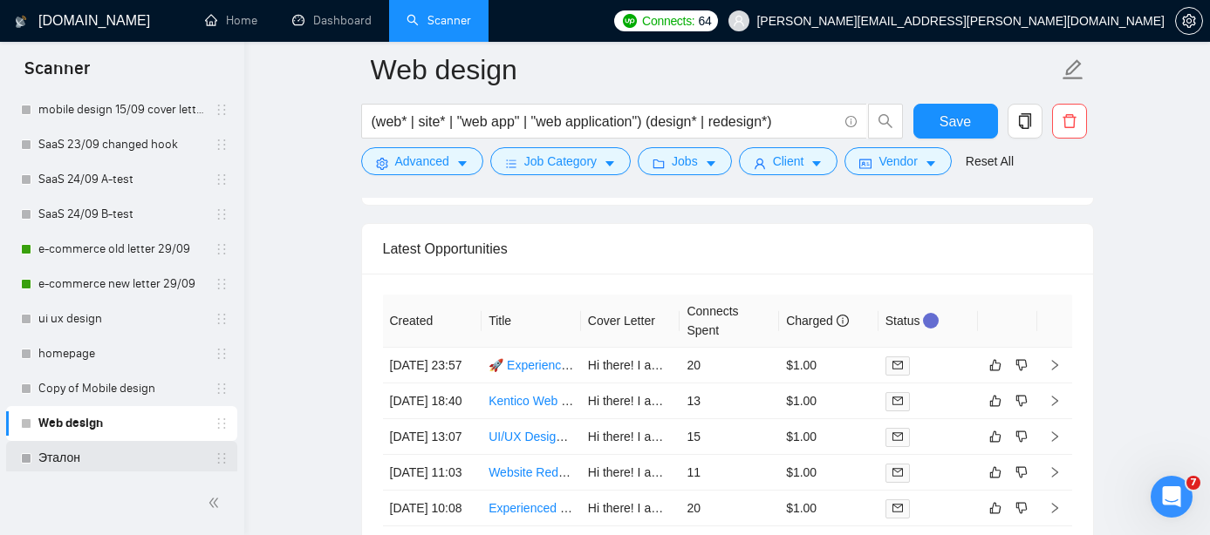
scroll to position [388, 0]
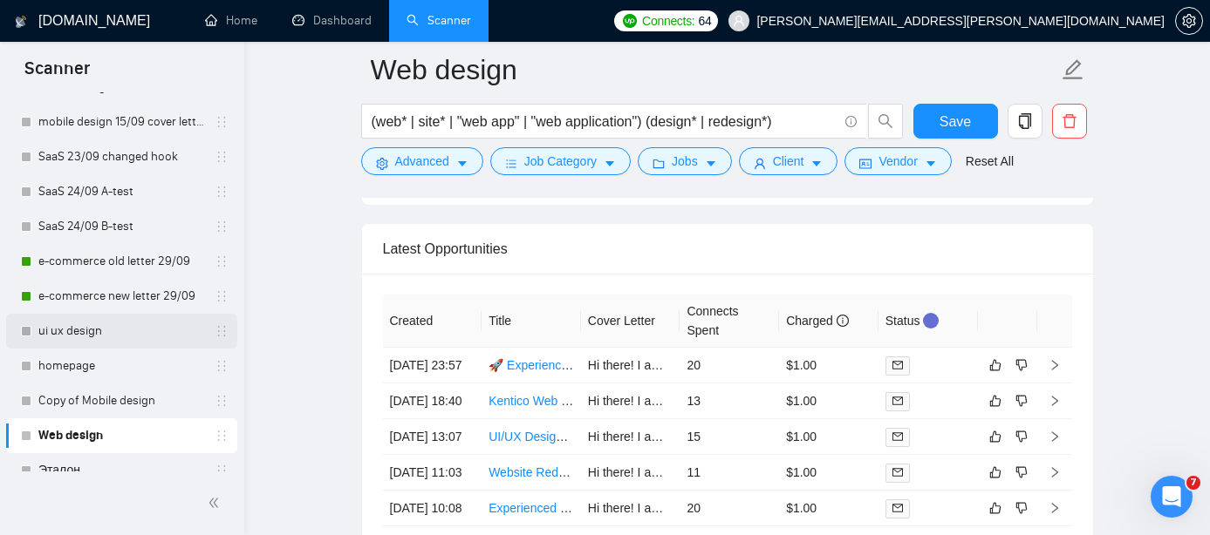
click at [78, 337] on link "ui ux design" at bounding box center [121, 331] width 166 height 35
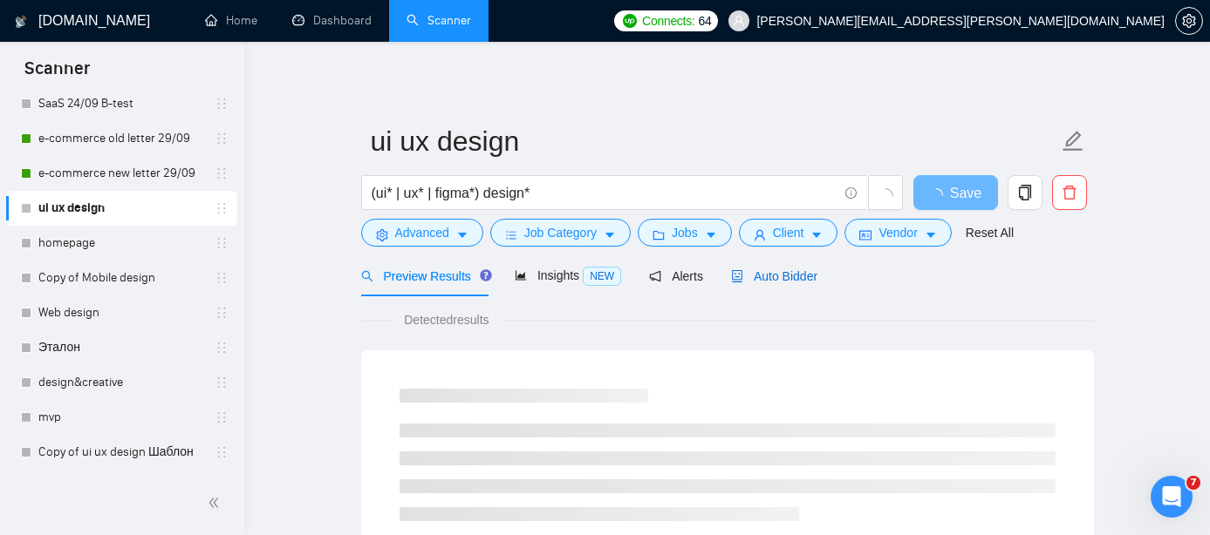
click at [811, 279] on span "Auto Bidder" at bounding box center [774, 276] width 86 height 14
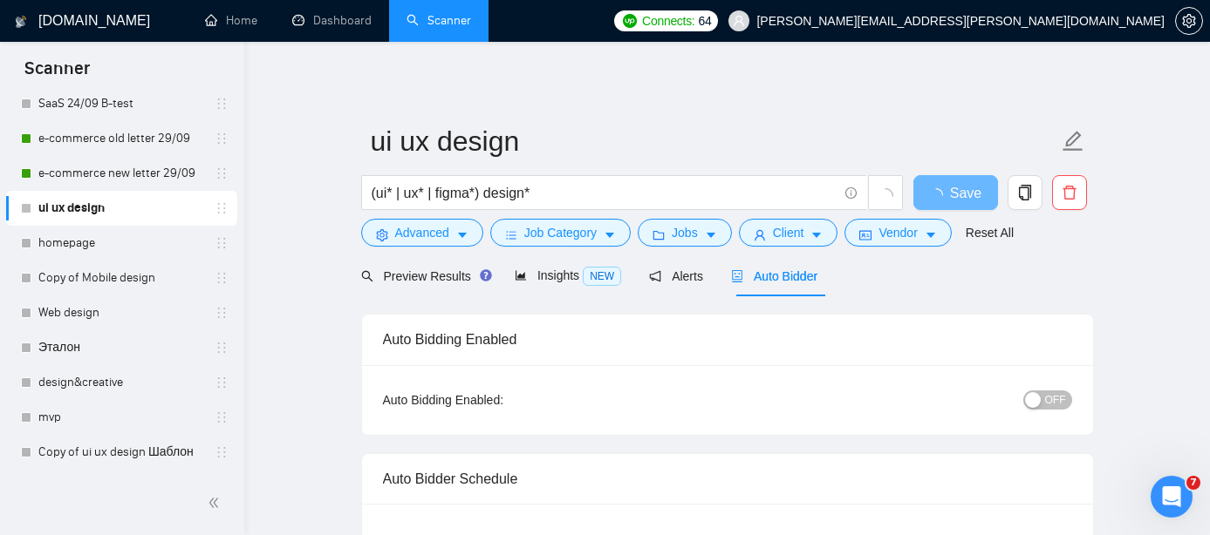
checkbox input "true"
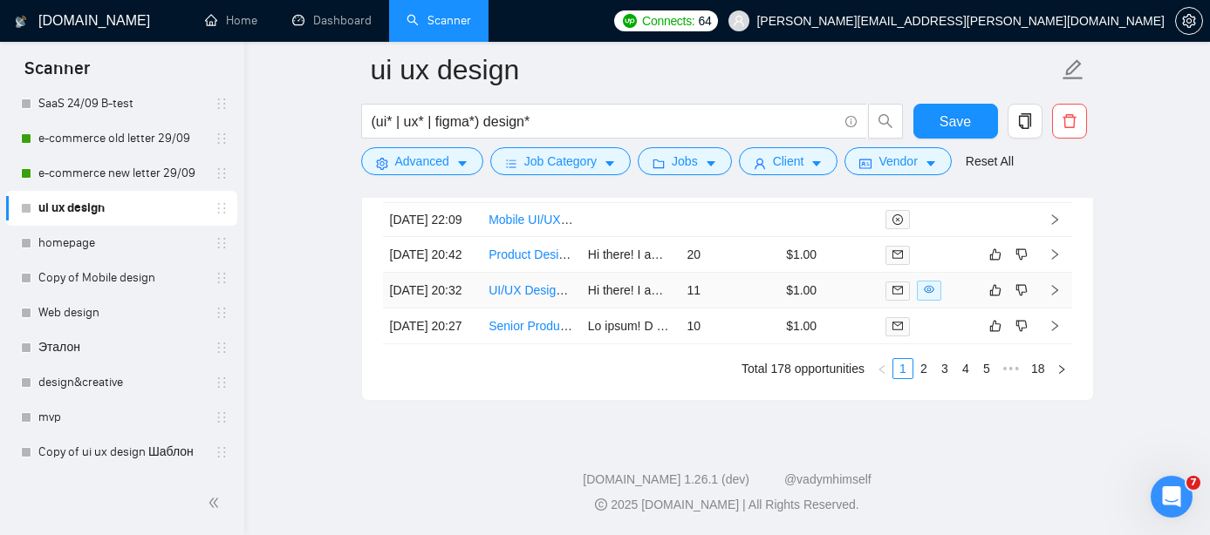
scroll to position [5115, 0]
click at [1037, 367] on link "18" at bounding box center [1038, 368] width 24 height 19
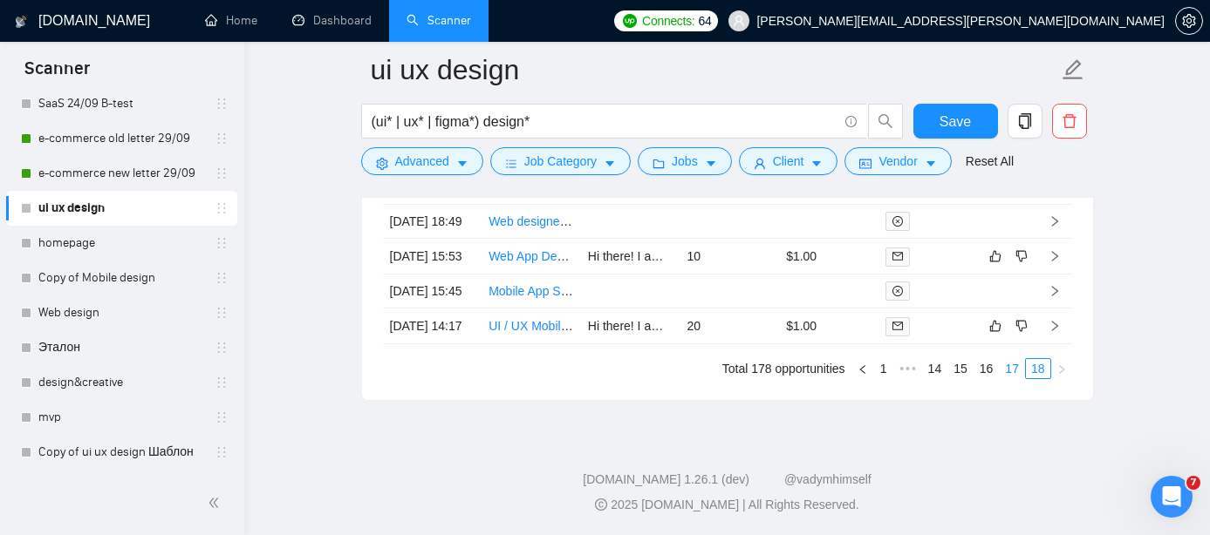
click at [1007, 378] on link "17" at bounding box center [1011, 368] width 24 height 19
click at [977, 373] on link "16" at bounding box center [986, 368] width 24 height 19
click at [549, 319] on link "Product UX/UI" at bounding box center [527, 326] width 78 height 14
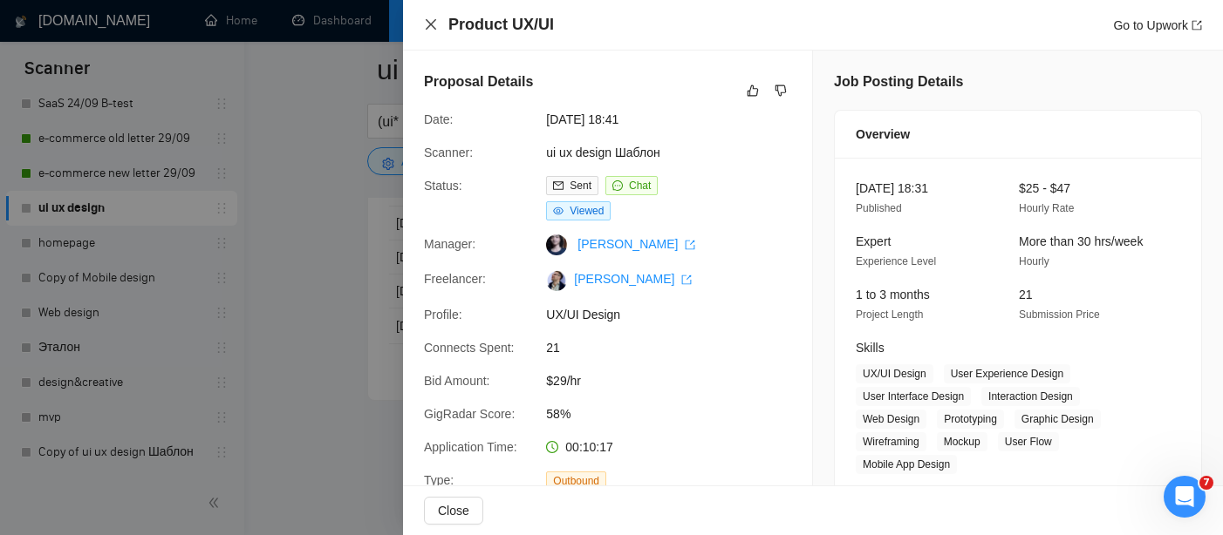
click at [433, 29] on icon "close" at bounding box center [431, 24] width 14 height 14
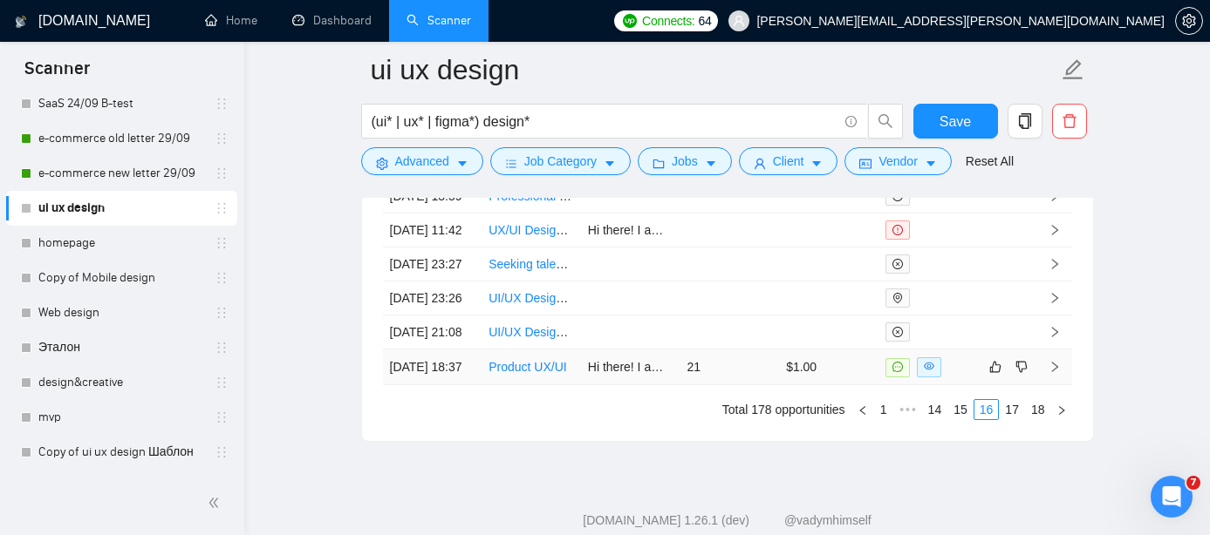
scroll to position [5063, 0]
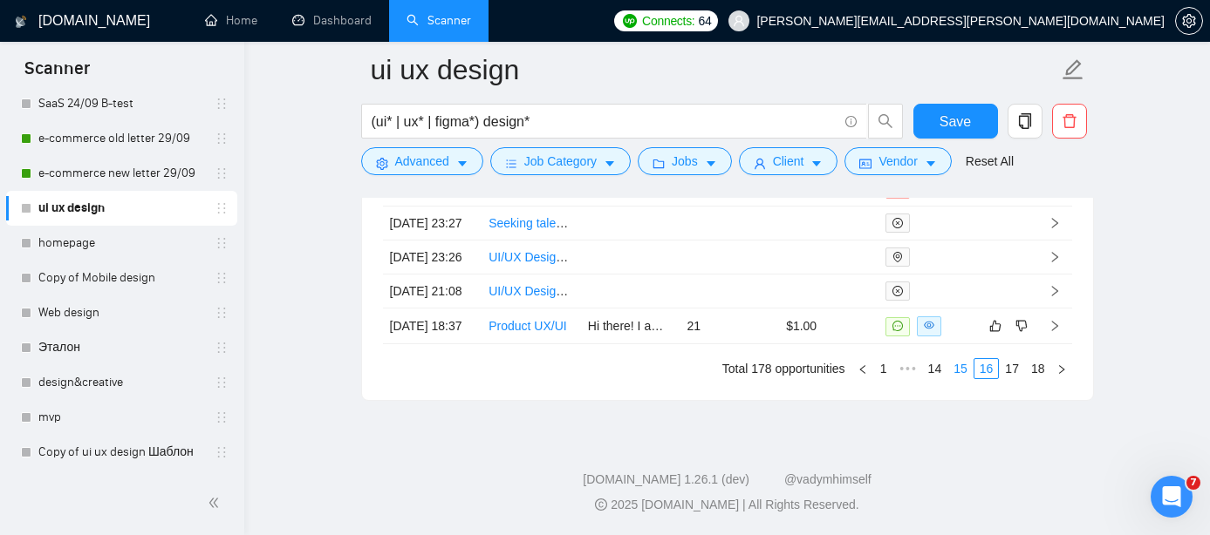
click at [954, 378] on link "15" at bounding box center [960, 368] width 24 height 19
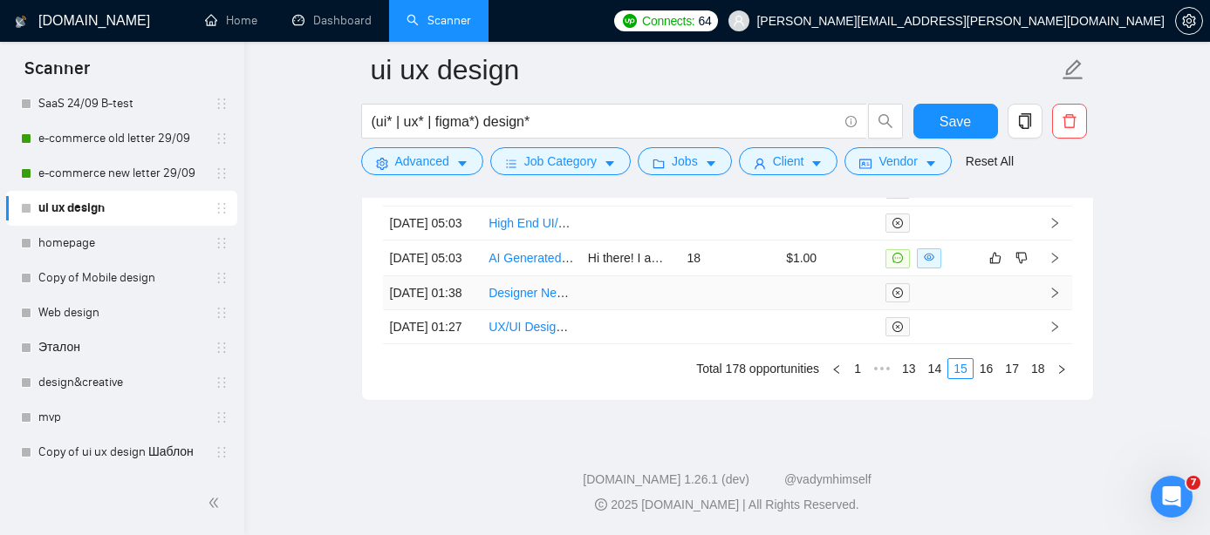
scroll to position [5024, 0]
click at [551, 265] on link "AI Generated TCG Game Design/ UIUX" at bounding box center [595, 258] width 215 height 14
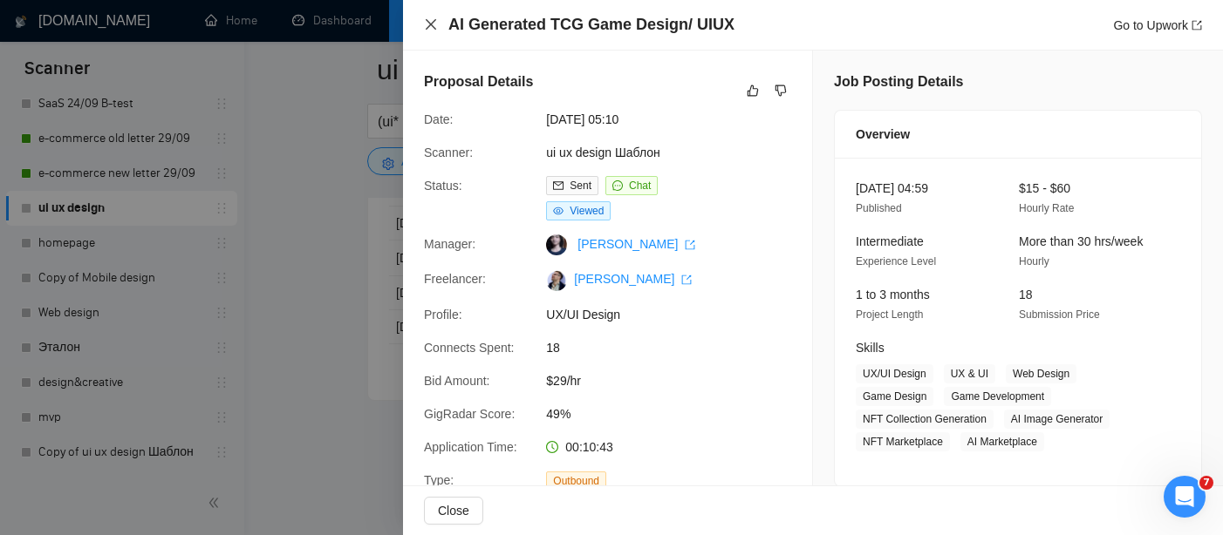
click at [428, 22] on icon "close" at bounding box center [431, 24] width 10 height 10
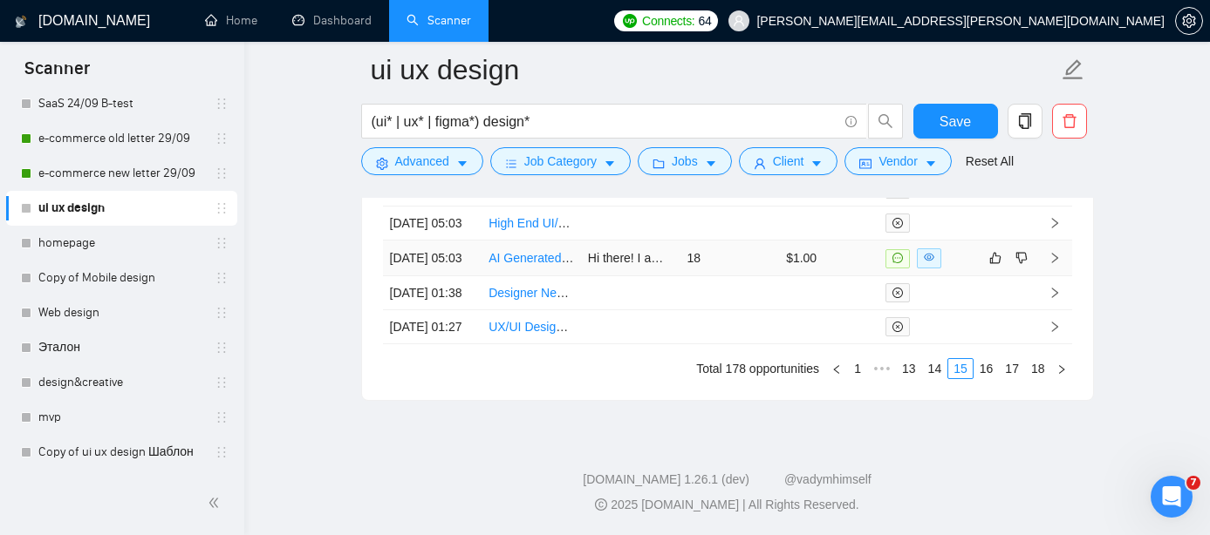
scroll to position [5115, 0]
click at [927, 368] on link "14" at bounding box center [935, 368] width 24 height 19
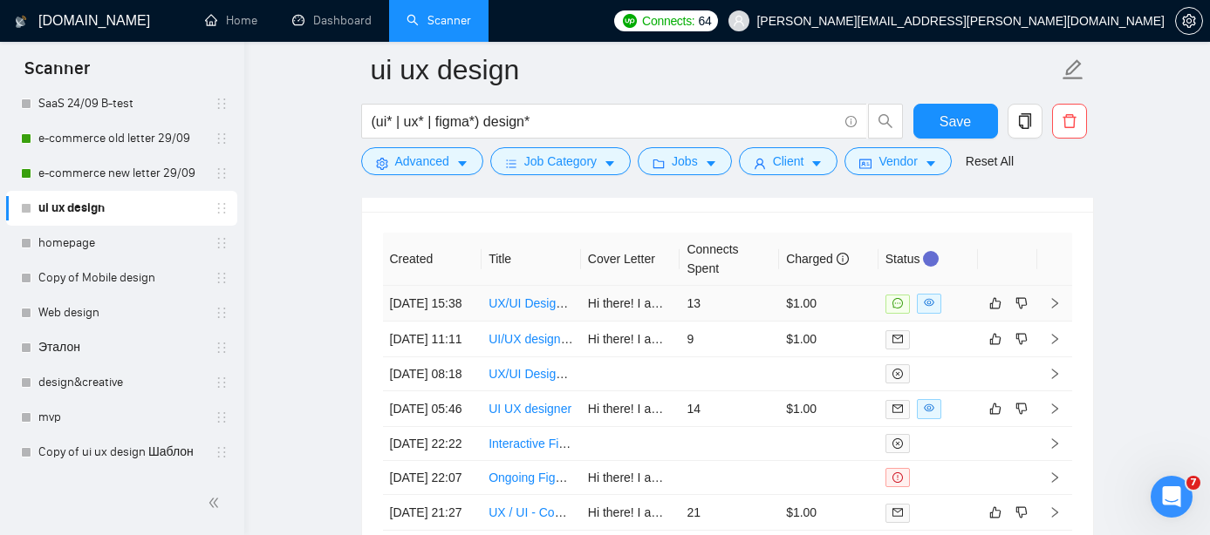
scroll to position [4638, 0]
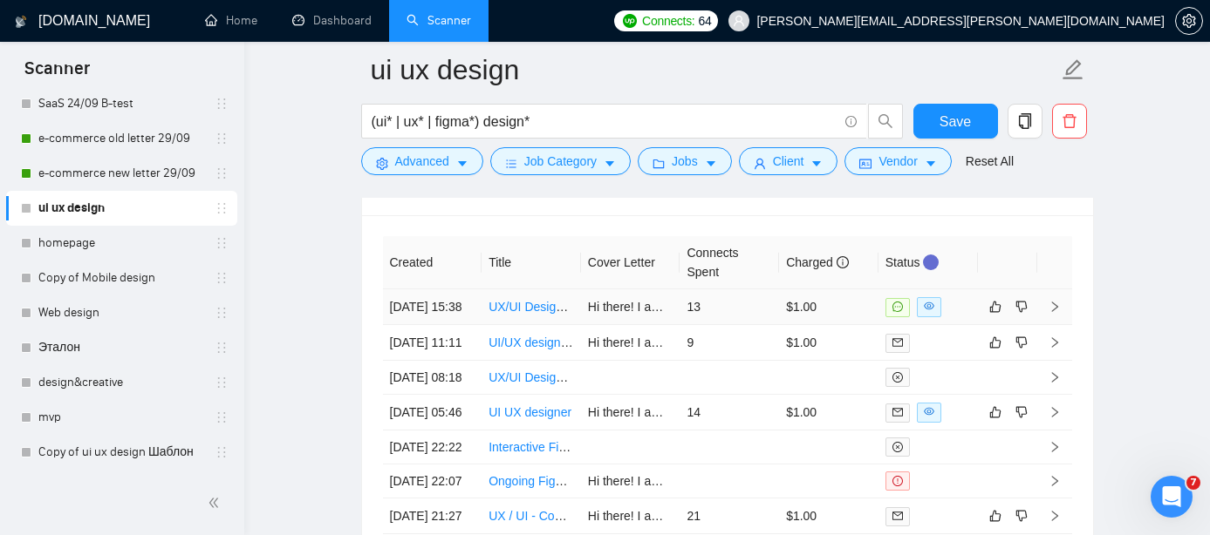
click at [543, 313] on link "UX/UI Design for Multi-Merchant E-commerce Checkout Page" at bounding box center [655, 307] width 335 height 14
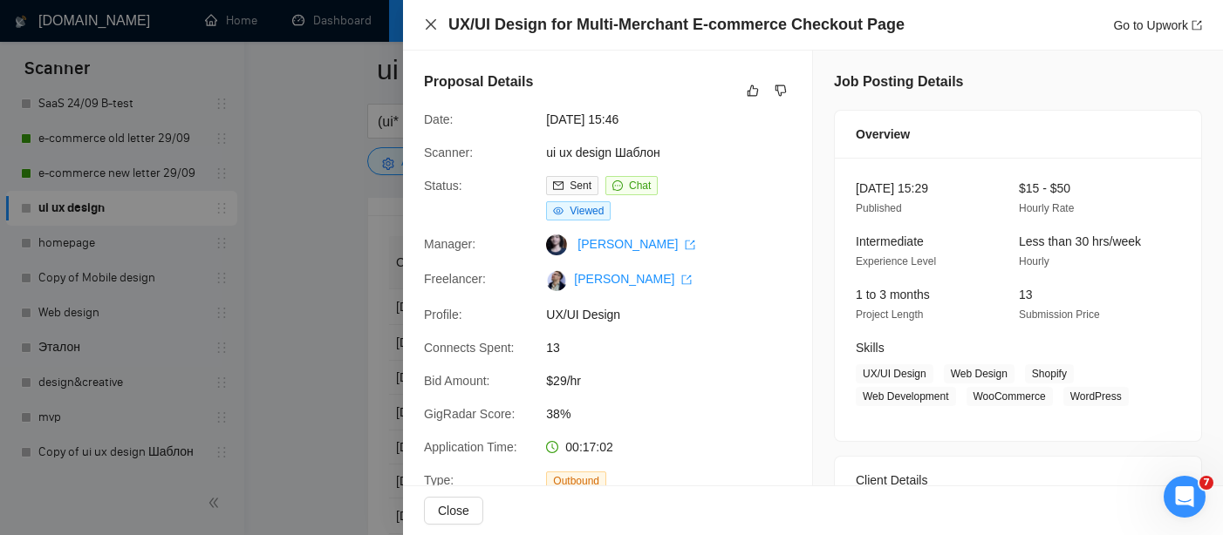
click at [433, 31] on icon "close" at bounding box center [431, 24] width 14 height 14
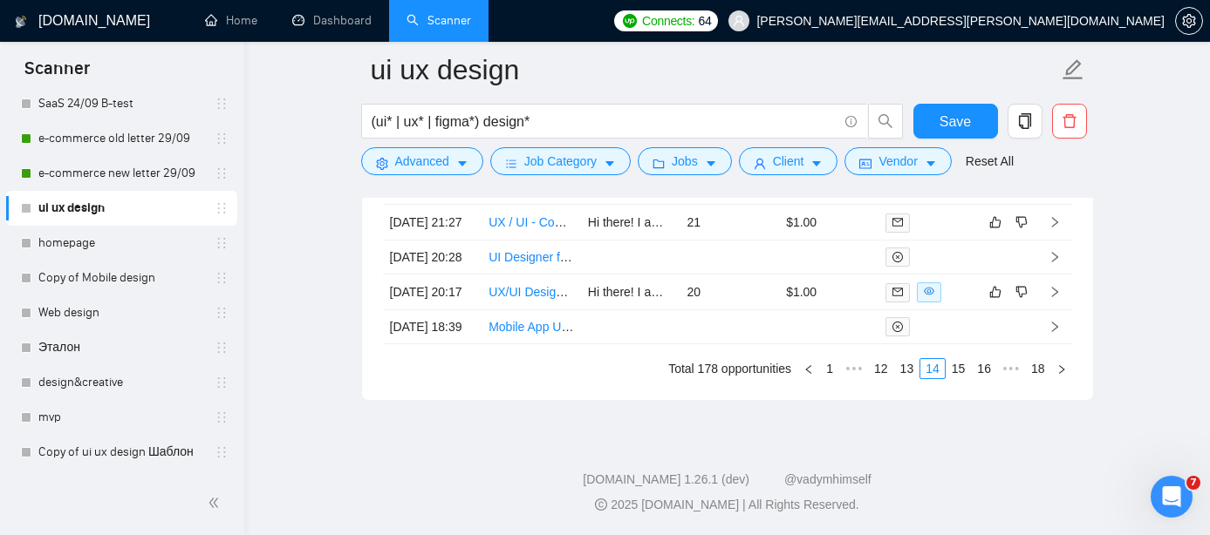
scroll to position [5073, 0]
click at [905, 378] on link "13" at bounding box center [907, 368] width 24 height 19
click at [895, 365] on link "12" at bounding box center [907, 368] width 24 height 19
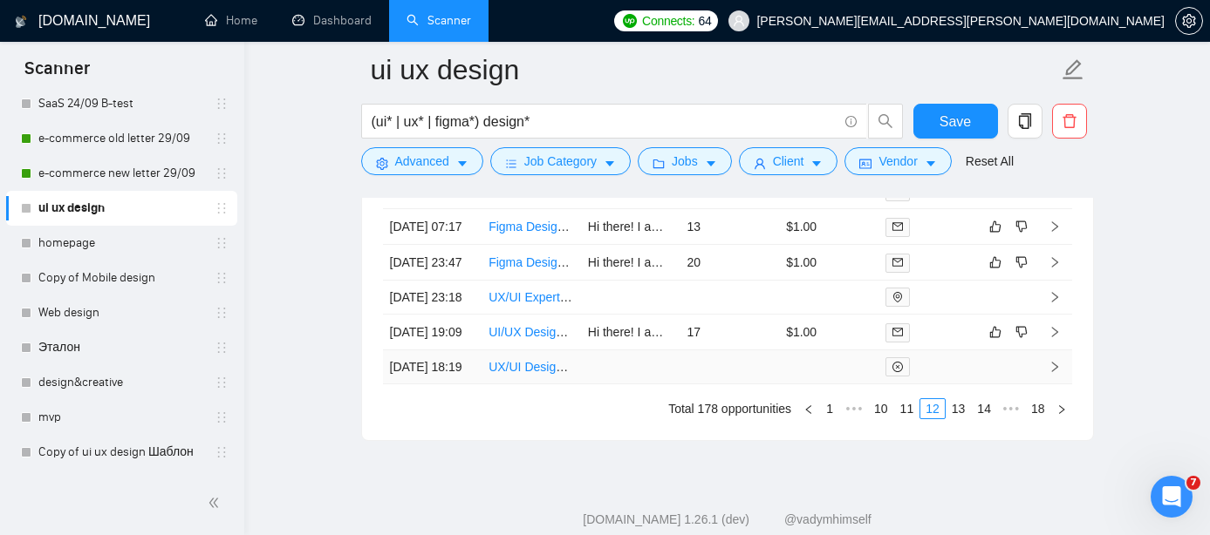
scroll to position [4991, 0]
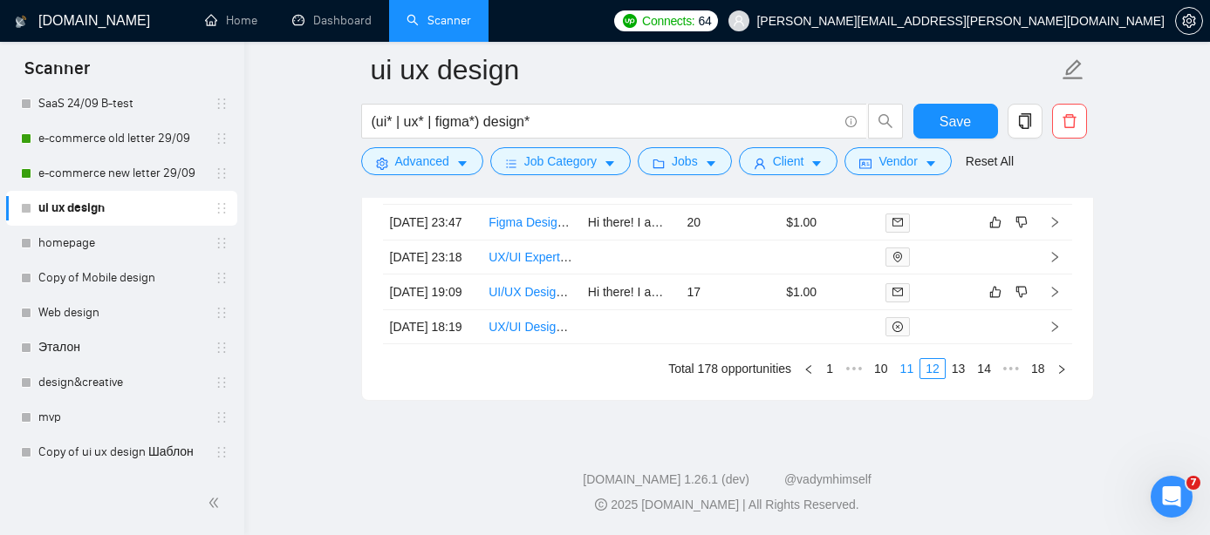
click at [898, 378] on link "11" at bounding box center [907, 368] width 24 height 19
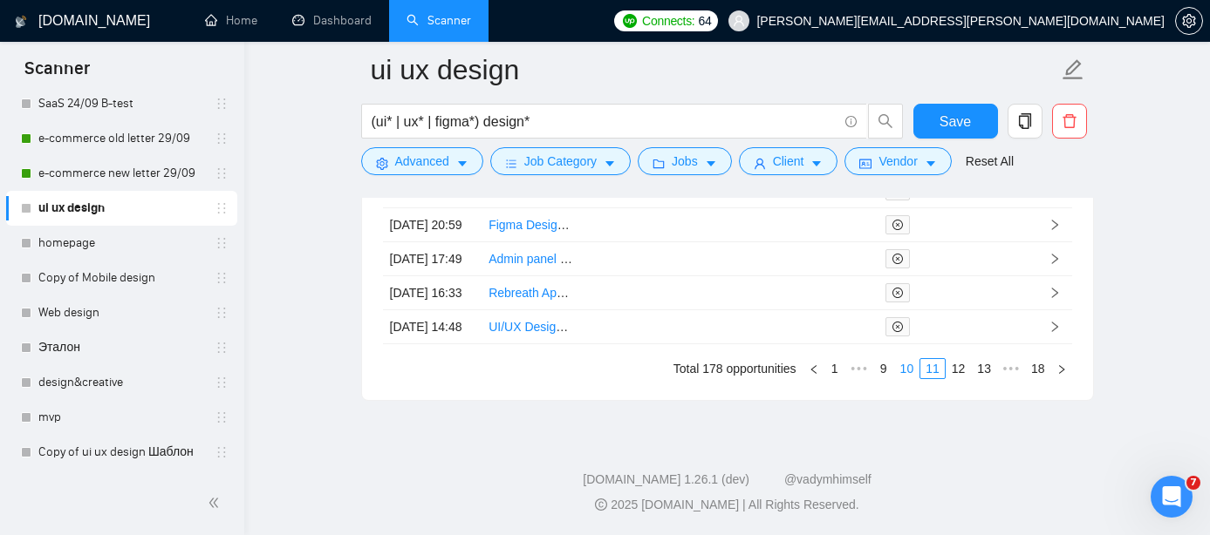
click at [896, 372] on link "10" at bounding box center [907, 368] width 24 height 19
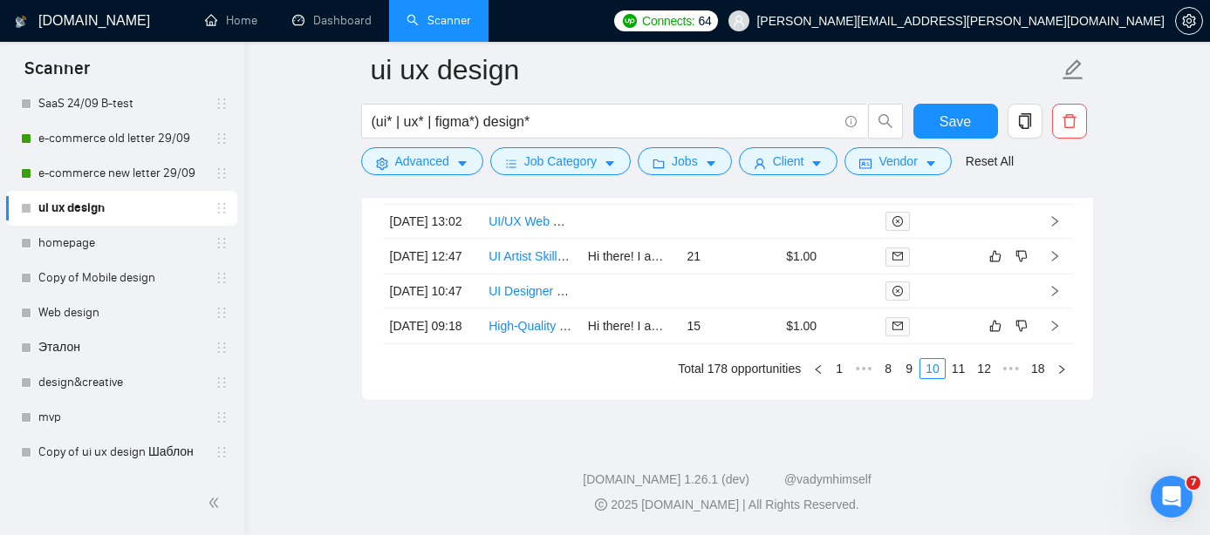
scroll to position [5024, 0]
click at [905, 378] on link "9" at bounding box center [908, 368] width 19 height 19
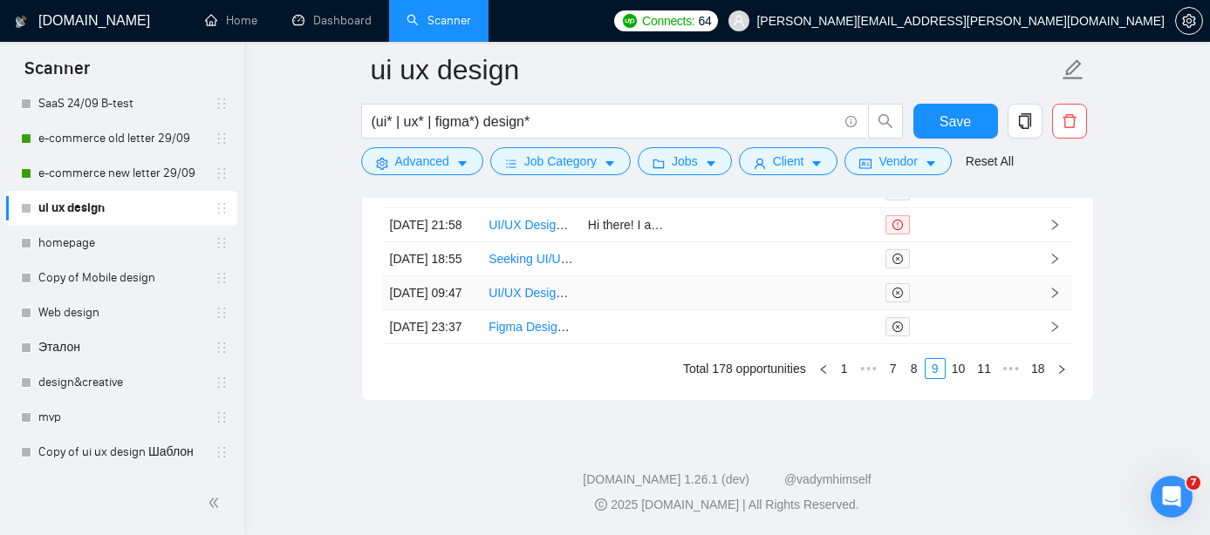
scroll to position [5115, 0]
click at [910, 365] on link "8" at bounding box center [913, 368] width 19 height 19
click at [909, 369] on link "7" at bounding box center [918, 368] width 19 height 19
